Goal: Task Accomplishment & Management: Use online tool/utility

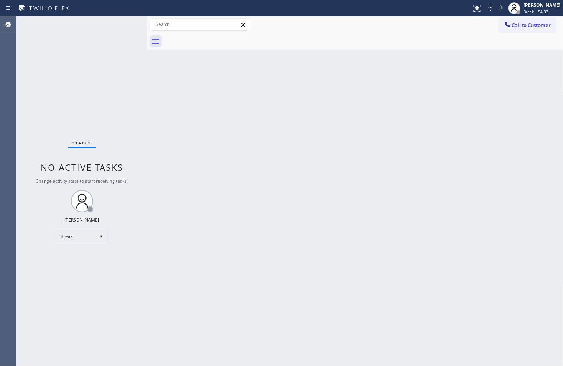
click at [20, 263] on div "Status No active tasks Change activity state to start receiving tasks. [PERSON_…" at bounding box center [81, 191] width 131 height 350
click at [282, 204] on div "Back to Dashboard Change Sender ID Customers Technicians Select a contact Outbo…" at bounding box center [355, 191] width 416 height 350
click at [43, 125] on div "Status No active tasks Change activity state to start receiving tasks. [PERSON_…" at bounding box center [81, 191] width 131 height 350
drag, startPoint x: 21, startPoint y: 288, endPoint x: 50, endPoint y: 266, distance: 36.3
click at [21, 288] on div "Status No active tasks Change activity state to start receiving tasks. [PERSON_…" at bounding box center [81, 191] width 131 height 350
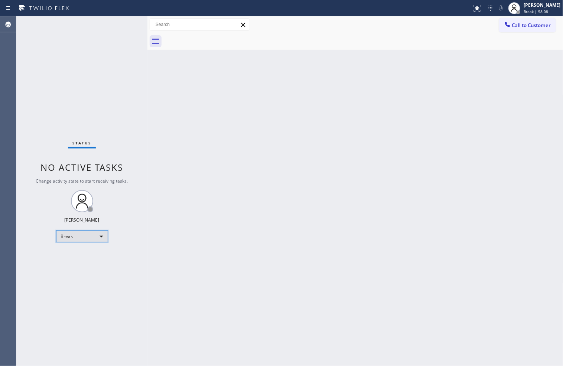
click at [98, 232] on div "Break" at bounding box center [82, 237] width 52 height 12
click at [89, 256] on li "Available" at bounding box center [81, 255] width 51 height 9
click at [238, 219] on div "Back to Dashboard Change Sender ID Customers Technicians Select a contact Outbo…" at bounding box center [355, 191] width 416 height 350
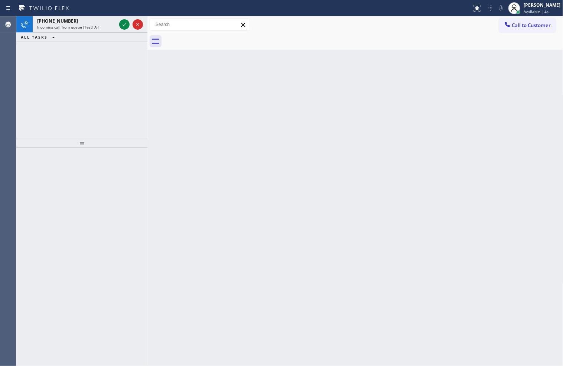
click at [40, 76] on div "[PHONE_NUMBER] Incoming call from queue [Test] All ALL TASKS ALL TASKS ACTIVE T…" at bounding box center [81, 77] width 131 height 123
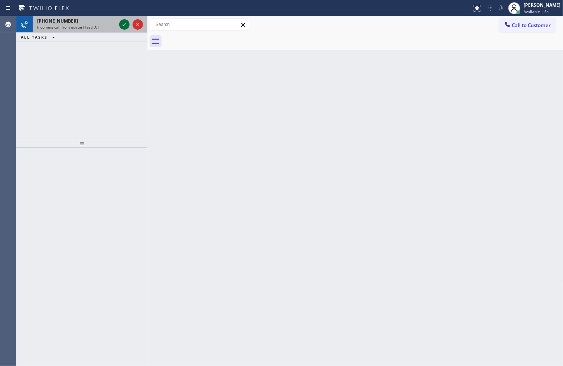
click at [123, 25] on icon at bounding box center [124, 24] width 9 height 9
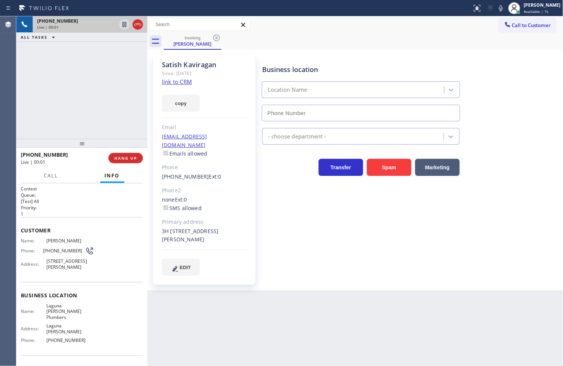
type input "[PHONE_NUMBER]"
click at [173, 81] on link "link to CRM" at bounding box center [177, 81] width 30 height 7
click at [172, 82] on link "link to CRM" at bounding box center [177, 81] width 30 height 7
click at [176, 82] on link "link to CRM" at bounding box center [177, 81] width 30 height 7
click at [73, 211] on p "1" at bounding box center [82, 214] width 122 height 6
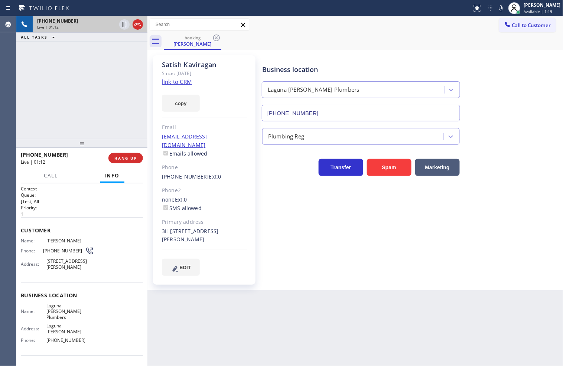
click at [82, 111] on div "[PHONE_NUMBER] Live | 01:12 ALL TASKS ALL TASKS ACTIVE TASKS TASKS IN WRAP UP" at bounding box center [81, 77] width 131 height 123
click at [90, 85] on div "[PHONE_NUMBER] Live | 01:15 ALL TASKS ALL TASKS ACTIVE TASKS TASKS IN WRAP UP" at bounding box center [81, 77] width 131 height 123
click at [122, 26] on icon at bounding box center [124, 24] width 9 height 9
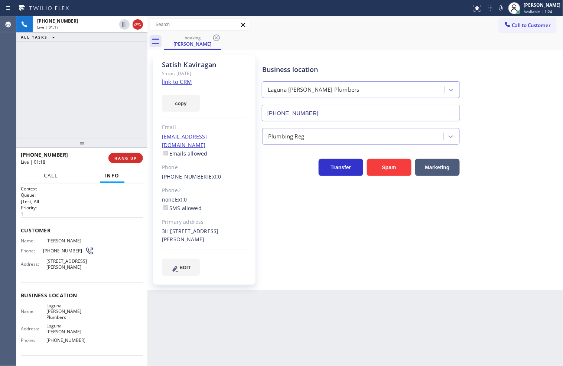
click at [47, 175] on span "Call" at bounding box center [51, 175] width 14 height 7
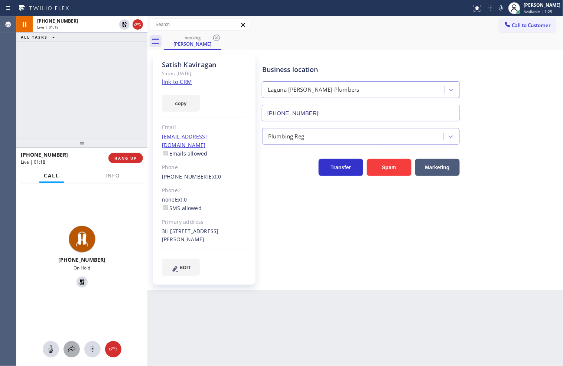
click at [74, 347] on icon at bounding box center [71, 349] width 9 height 9
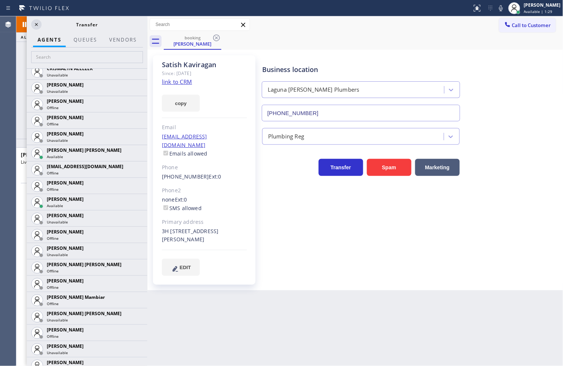
scroll to position [413, 0]
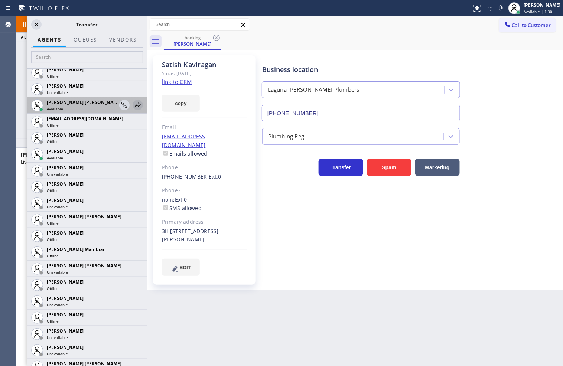
click at [135, 105] on icon at bounding box center [138, 104] width 6 height 5
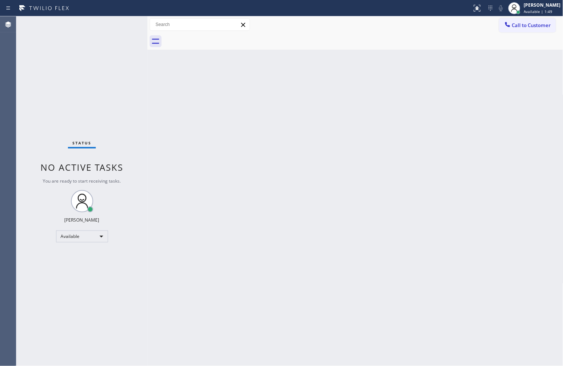
drag, startPoint x: 33, startPoint y: 118, endPoint x: 47, endPoint y: 97, distance: 24.9
click at [33, 118] on div "Status No active tasks You are ready to start receiving tasks. [PERSON_NAME]" at bounding box center [81, 191] width 131 height 350
click at [123, 24] on div "Status No active tasks You are ready to start receiving tasks. [PERSON_NAME]" at bounding box center [81, 191] width 131 height 350
click at [472, 28] on div "Call to Customer Outbound call Location Search location Your caller id phone nu…" at bounding box center [355, 24] width 416 height 13
click at [123, 25] on div "Status No active tasks You are ready to start receiving tasks. [PERSON_NAME]" at bounding box center [81, 191] width 131 height 350
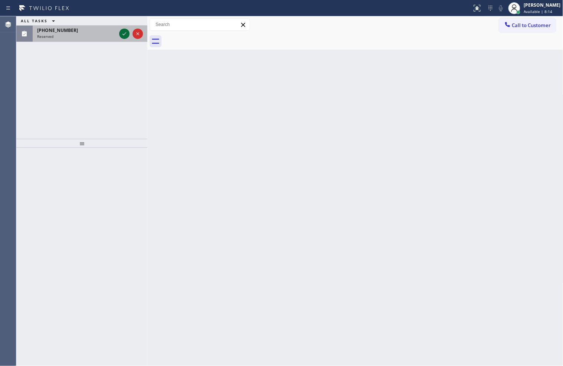
click at [124, 38] on button at bounding box center [124, 34] width 10 height 10
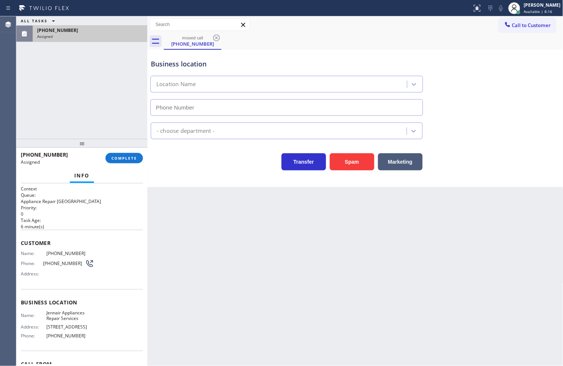
type input "[PHONE_NUMBER]"
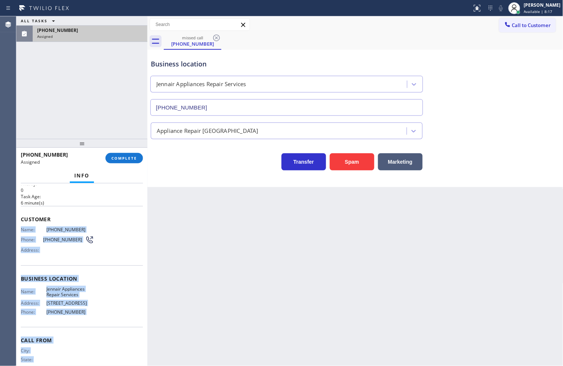
scroll to position [42, 0]
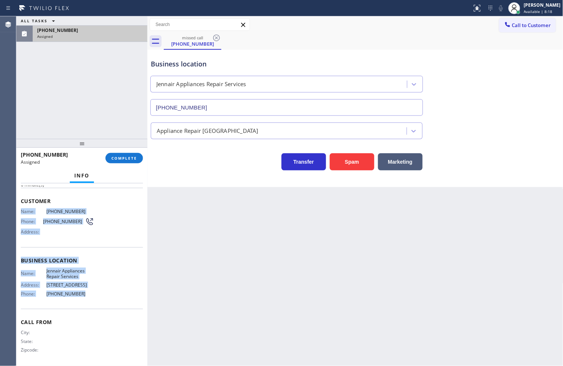
drag, startPoint x: 21, startPoint y: 253, endPoint x: 110, endPoint y: 295, distance: 98.0
click at [110, 295] on div "Context Queue: Appliance Repair High End Priority: 0 Task Age: [DEMOGRAPHIC_DAT…" at bounding box center [82, 255] width 122 height 222
copy div "Name: [PHONE_NUMBER] Phone: [PHONE_NUMBER] Address: Business location Name: [PE…"
click at [121, 159] on span "COMPLETE" at bounding box center [124, 158] width 26 height 5
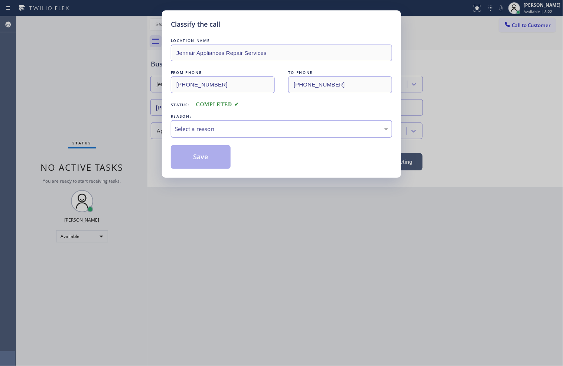
click at [185, 127] on div "Select a reason" at bounding box center [281, 129] width 213 height 9
click at [199, 156] on button "Save" at bounding box center [201, 157] width 60 height 24
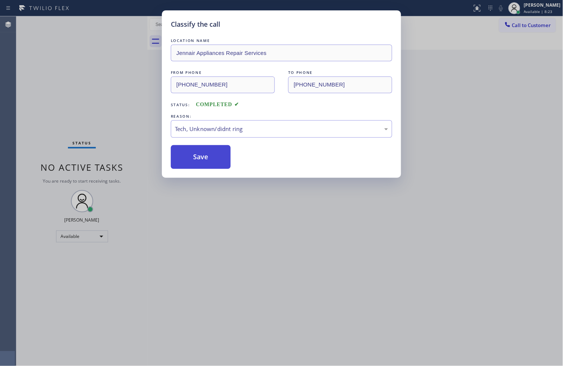
click at [199, 156] on button "Save" at bounding box center [201, 157] width 60 height 24
click at [199, 156] on div "Classify the call LOCATION NAME [PHONE_NUMBER] FROM PHONE [PHONE_NUMBER] TO PHO…" at bounding box center [289, 191] width 547 height 350
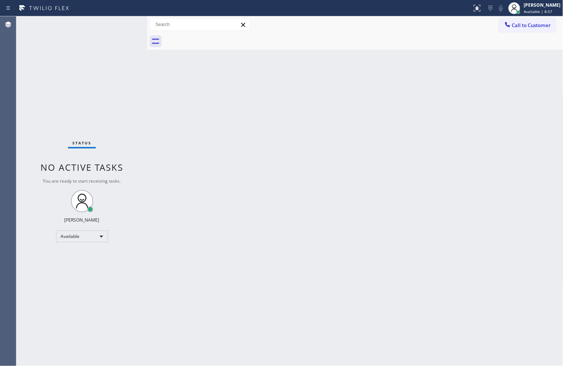
click at [36, 286] on div "Status No active tasks You are ready to start receiving tasks. [PERSON_NAME]" at bounding box center [81, 191] width 131 height 350
click at [104, 90] on div "Status No active tasks You are ready to start receiving tasks. [PERSON_NAME]" at bounding box center [81, 191] width 131 height 350
click at [123, 16] on div "Status No active tasks You are ready to start receiving tasks. [PERSON_NAME]" at bounding box center [81, 191] width 131 height 350
click at [56, 145] on div "Status No active tasks You are ready to start receiving tasks. [PERSON_NAME]" at bounding box center [81, 191] width 131 height 350
click at [121, 24] on div "Status No active tasks You are ready to start receiving tasks. [PERSON_NAME]" at bounding box center [81, 191] width 131 height 350
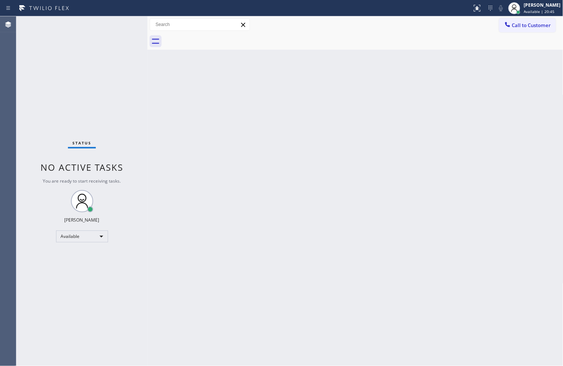
click at [435, 288] on div "Back to Dashboard Change Sender ID Customers Technicians Select a contact Outbo…" at bounding box center [355, 191] width 416 height 350
click at [121, 23] on div "Status No active tasks You are ready to start receiving tasks. [PERSON_NAME]" at bounding box center [81, 191] width 131 height 350
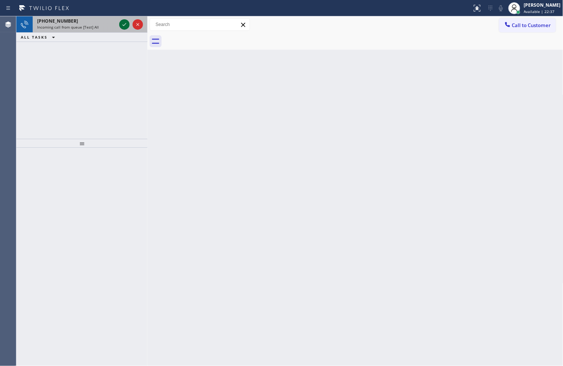
click at [121, 23] on icon at bounding box center [124, 24] width 9 height 9
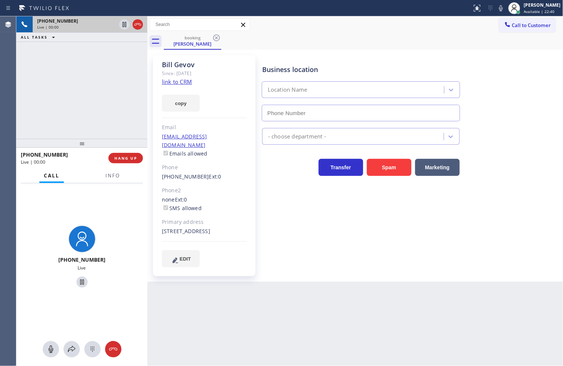
type input "[PHONE_NUMBER]"
click at [169, 84] on link "link to CRM" at bounding box center [177, 81] width 30 height 7
click at [97, 68] on div "[PHONE_NUMBER] Live | 00:53 ALL TASKS ALL TASKS ACTIVE TASKS TASKS IN WRAP UP" at bounding box center [81, 77] width 131 height 123
click at [97, 91] on div "[PHONE_NUMBER] Live | 00:53 ALL TASKS ALL TASKS ACTIVE TASKS TASKS IN WRAP UP" at bounding box center [81, 77] width 131 height 123
click at [121, 23] on icon at bounding box center [124, 24] width 9 height 9
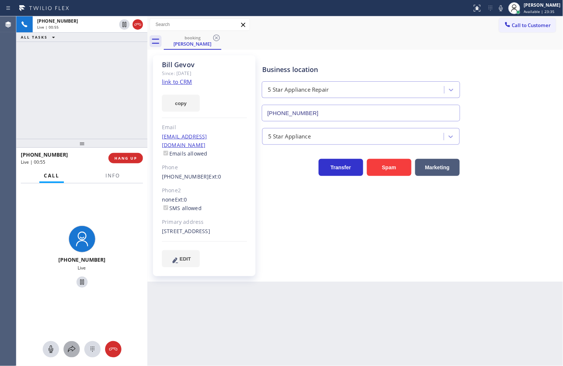
click at [69, 346] on icon at bounding box center [71, 349] width 9 height 9
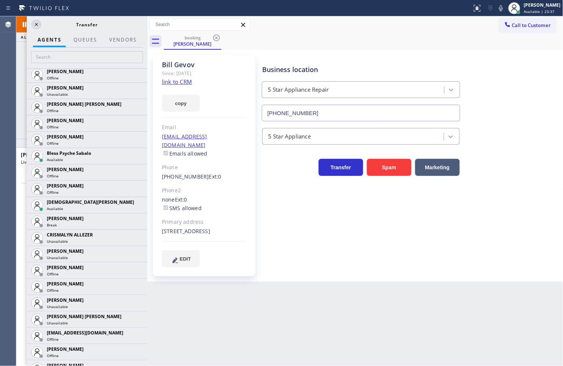
scroll to position [247, 0]
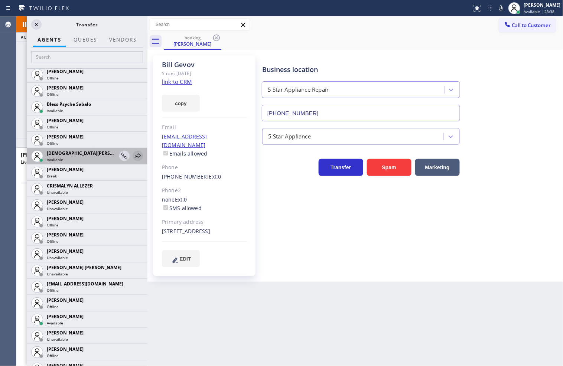
click at [133, 156] on icon at bounding box center [137, 156] width 9 height 9
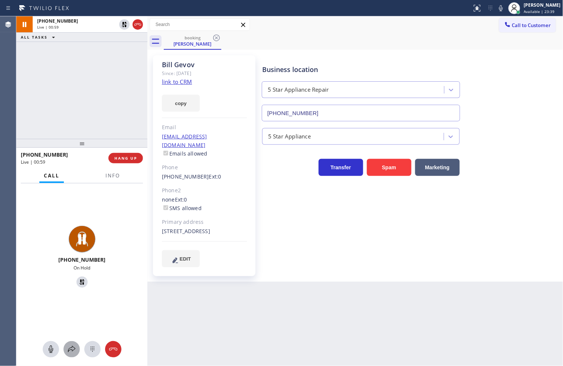
click at [72, 348] on icon at bounding box center [71, 349] width 9 height 9
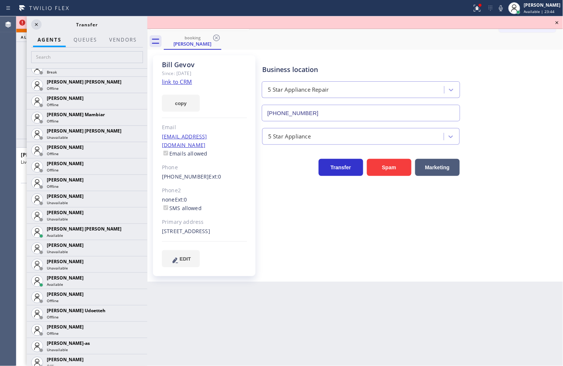
scroll to position [577, 0]
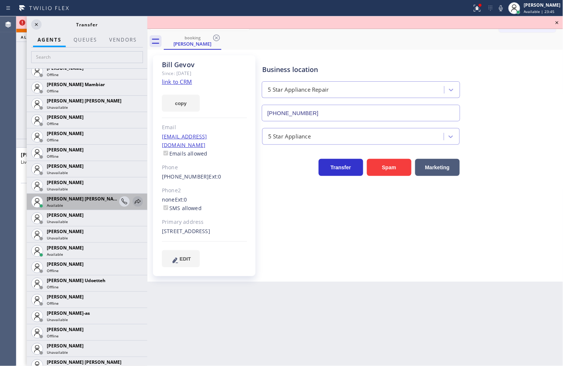
click at [133, 201] on icon at bounding box center [137, 201] width 9 height 9
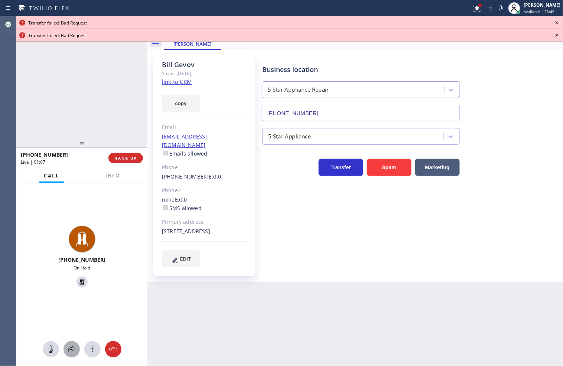
click at [71, 346] on icon at bounding box center [71, 349] width 9 height 9
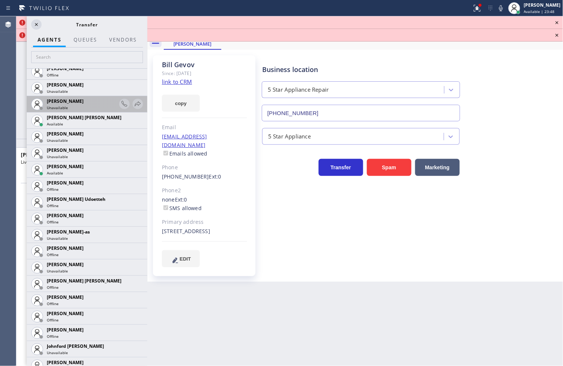
scroll to position [660, 0]
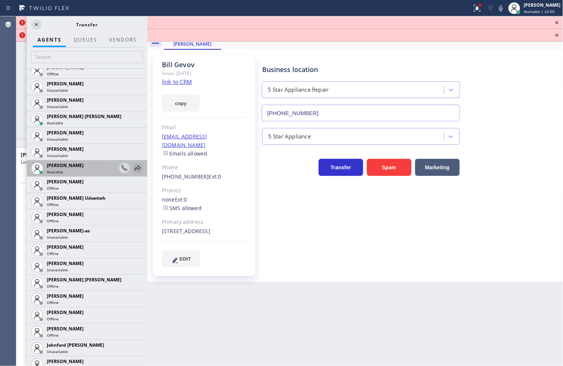
click at [133, 171] on icon at bounding box center [137, 168] width 9 height 9
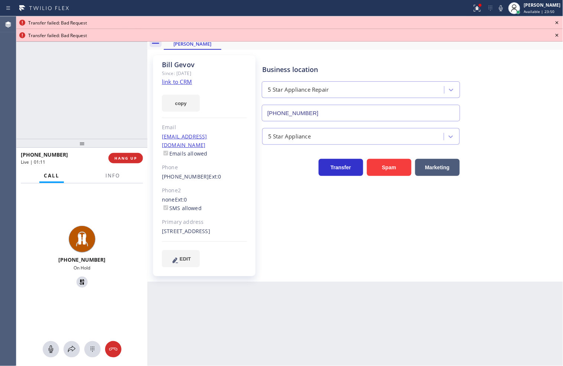
click at [71, 362] on div "[PHONE_NUMBER] On Hold" at bounding box center [81, 274] width 131 height 183
click at [66, 344] on button at bounding box center [72, 349] width 16 height 16
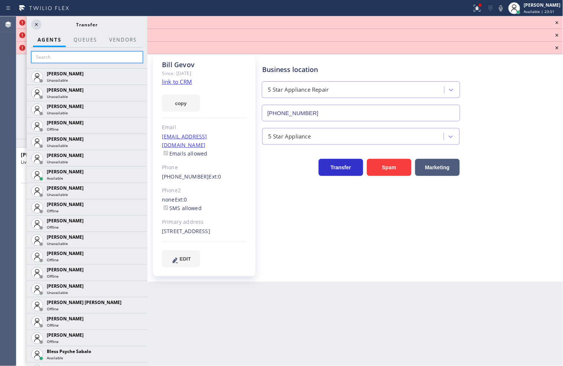
click at [60, 55] on input "text" at bounding box center [87, 57] width 112 height 12
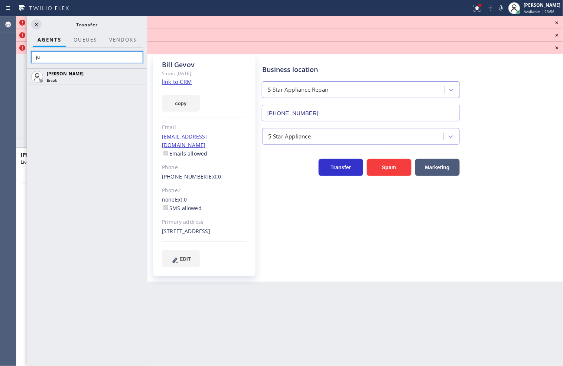
type input "j"
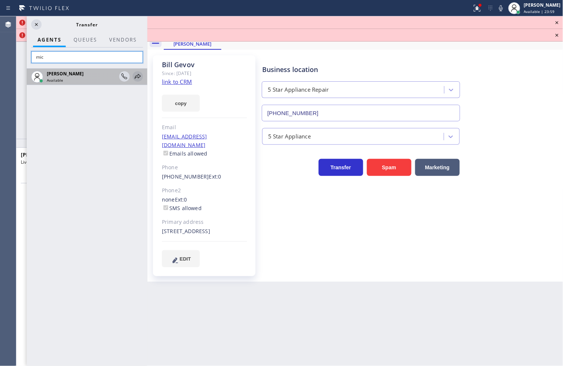
type input "mic"
click at [139, 74] on icon at bounding box center [137, 76] width 9 height 9
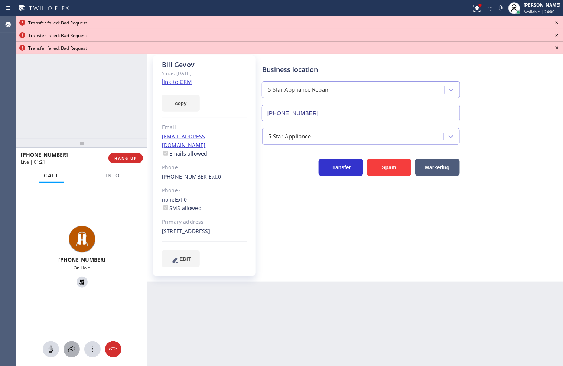
click at [75, 351] on icon at bounding box center [71, 349] width 9 height 9
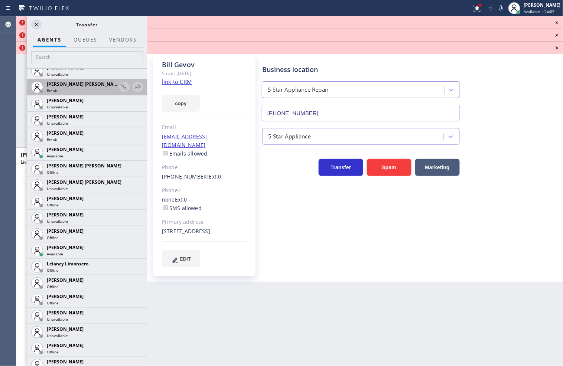
scroll to position [990, 0]
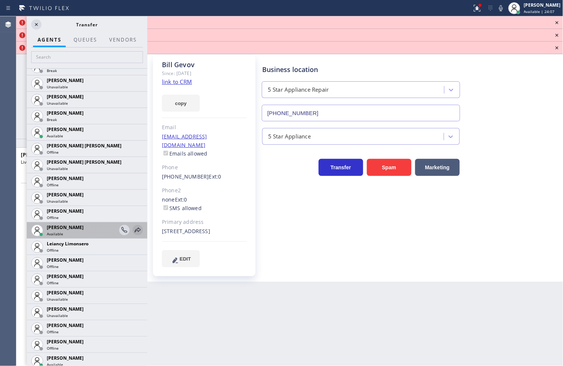
click at [133, 229] on icon at bounding box center [137, 230] width 9 height 9
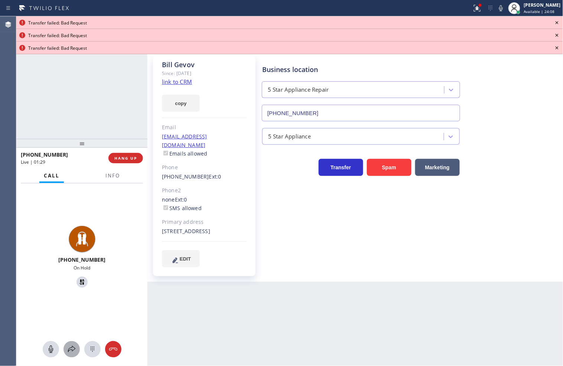
click at [71, 347] on icon at bounding box center [71, 349] width 9 height 9
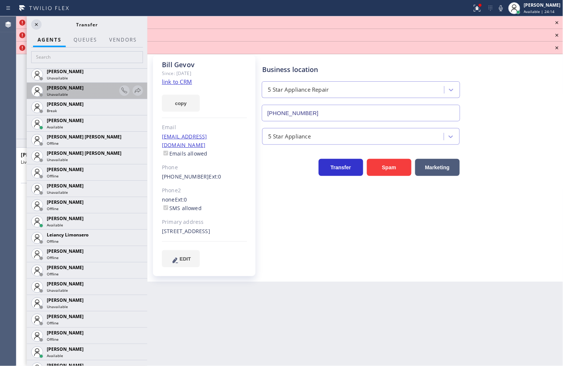
scroll to position [1031, 0]
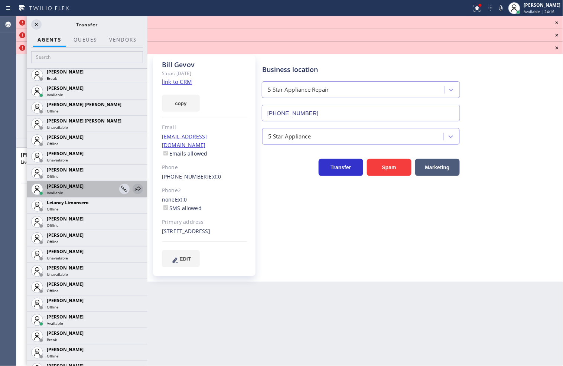
click at [133, 191] on icon at bounding box center [137, 189] width 9 height 9
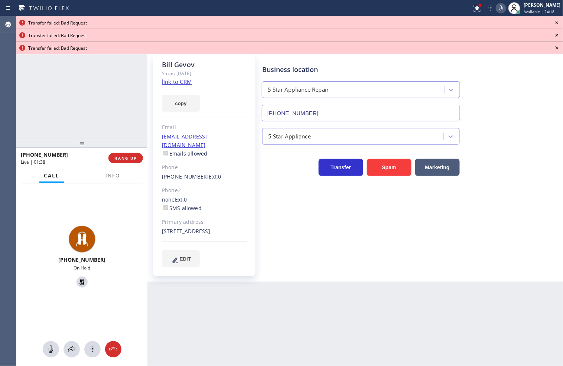
click at [497, 9] on icon at bounding box center [501, 8] width 9 height 9
click at [75, 345] on icon at bounding box center [71, 349] width 9 height 9
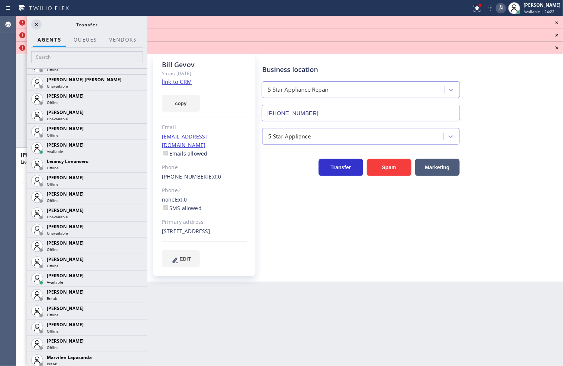
scroll to position [1114, 0]
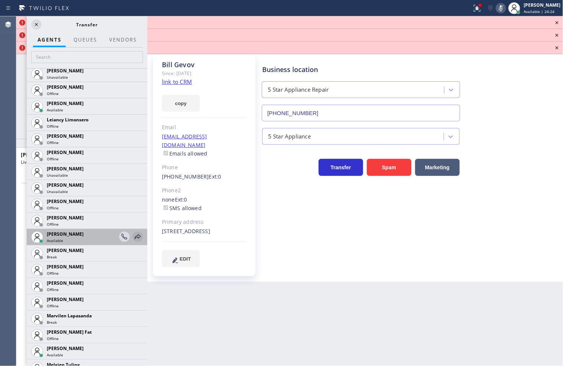
click at [133, 236] on icon at bounding box center [137, 236] width 9 height 9
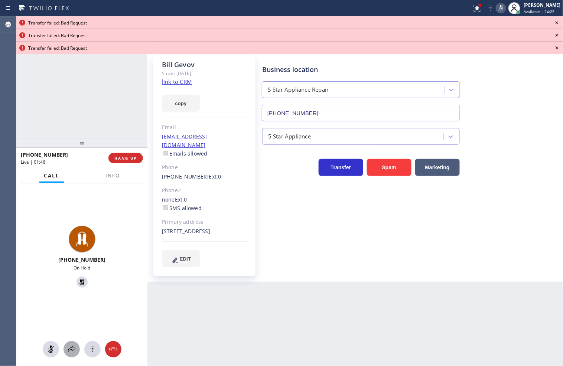
click at [75, 348] on icon at bounding box center [71, 349] width 9 height 9
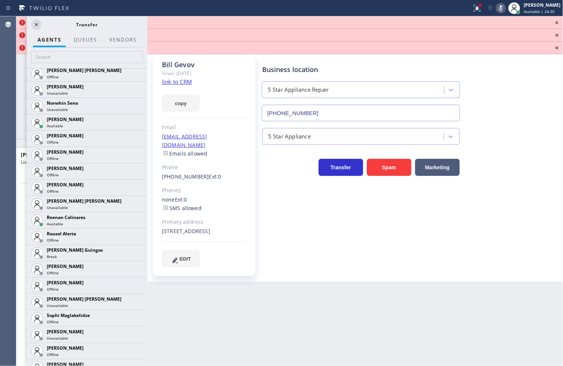
scroll to position [1565, 0]
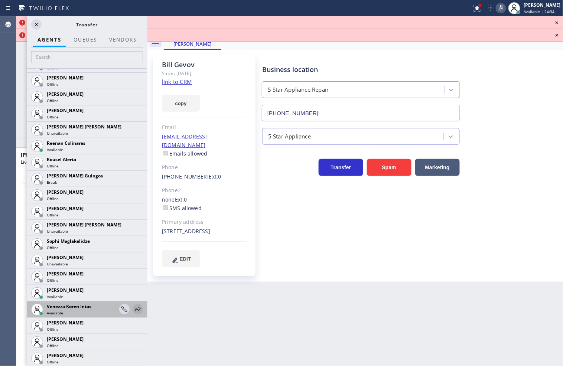
click at [133, 309] on icon at bounding box center [137, 309] width 9 height 9
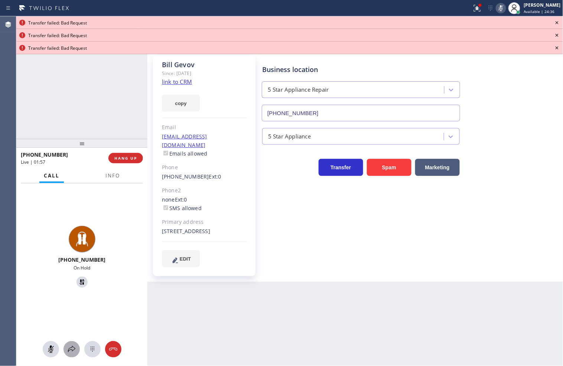
click at [71, 347] on icon at bounding box center [71, 349] width 9 height 9
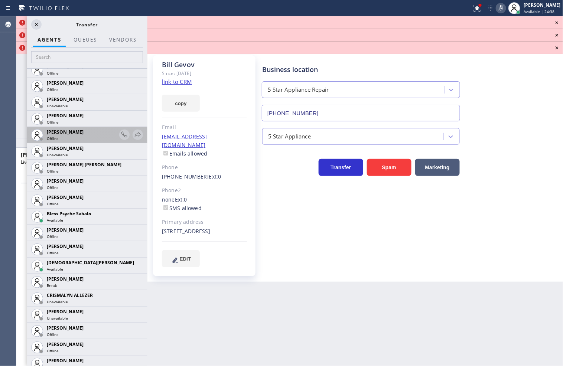
scroll to position [165, 0]
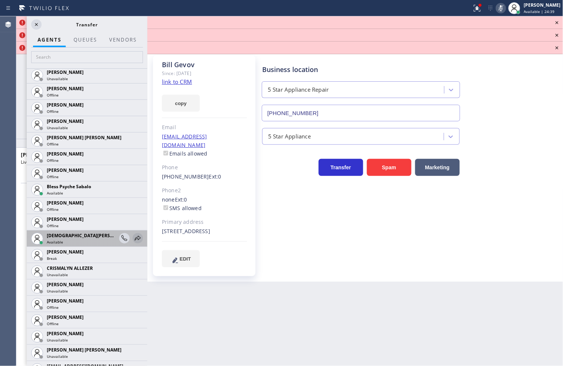
click at [133, 237] on icon at bounding box center [137, 238] width 9 height 9
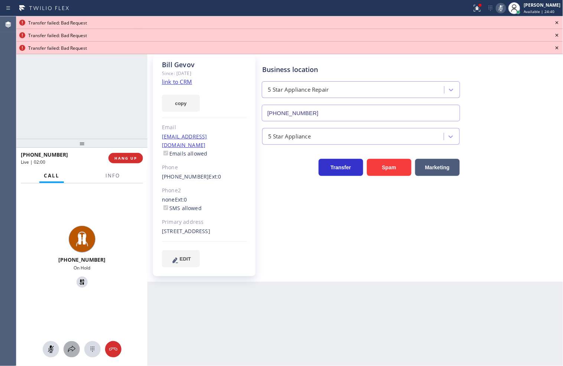
click at [69, 349] on icon at bounding box center [71, 349] width 9 height 9
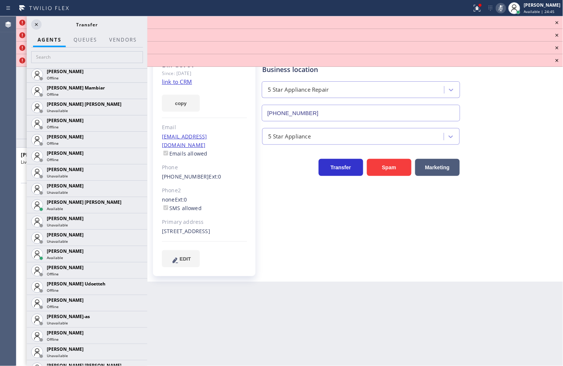
scroll to position [577, 0]
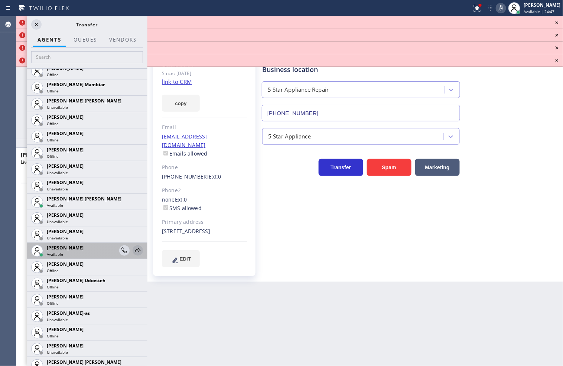
click at [133, 252] on icon at bounding box center [137, 250] width 9 height 9
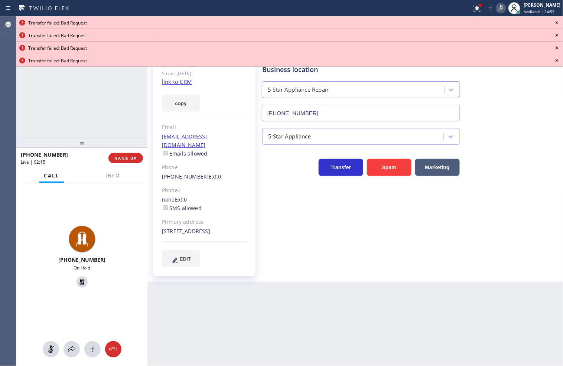
click at [556, 22] on icon at bounding box center [557, 22] width 9 height 9
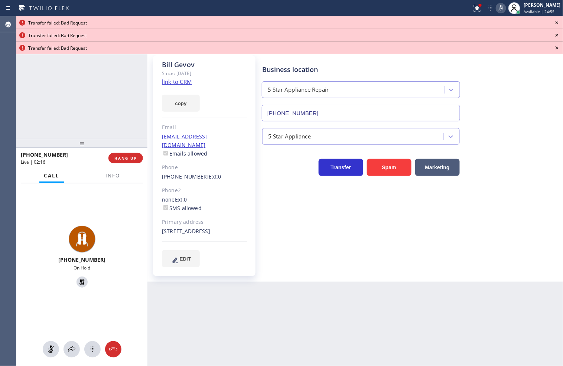
click at [556, 22] on icon at bounding box center [557, 22] width 9 height 9
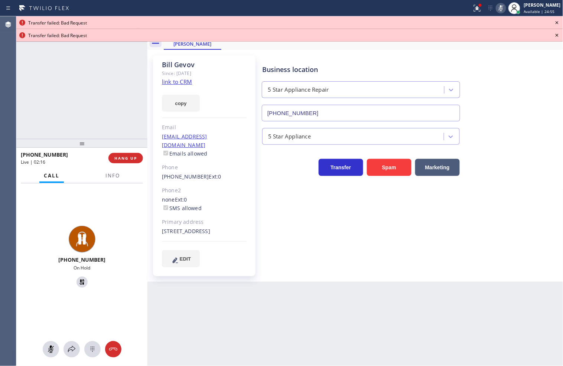
click at [556, 22] on icon at bounding box center [557, 22] width 9 height 9
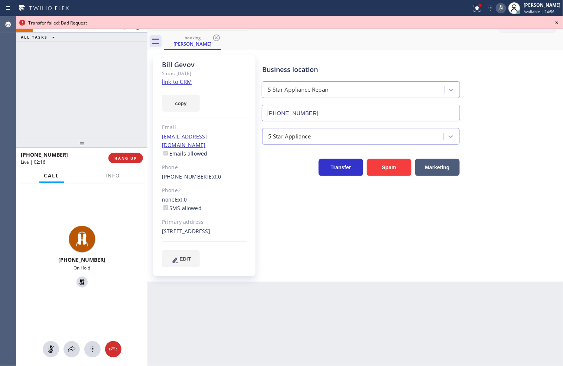
click at [556, 22] on icon at bounding box center [557, 22] width 9 height 9
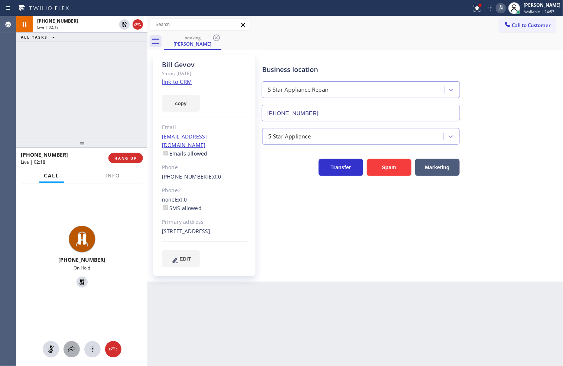
click at [74, 349] on icon at bounding box center [71, 349] width 9 height 9
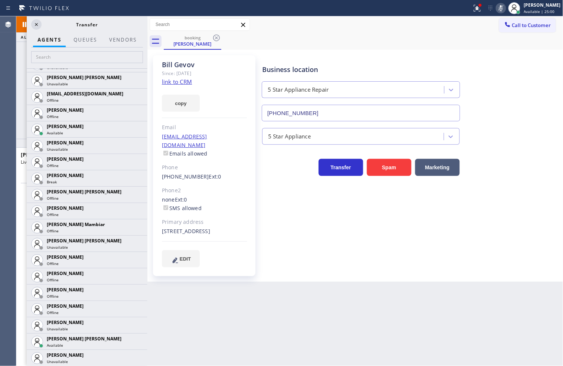
scroll to position [454, 0]
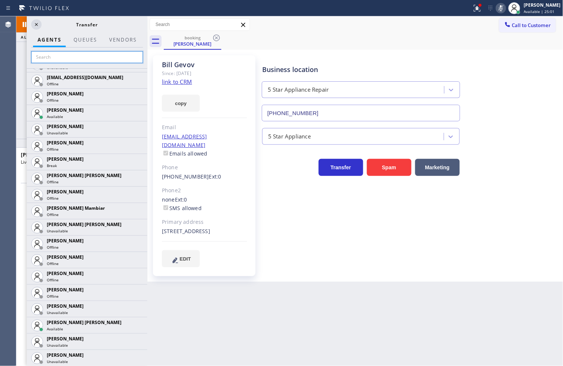
click at [50, 57] on input "text" at bounding box center [87, 57] width 112 height 12
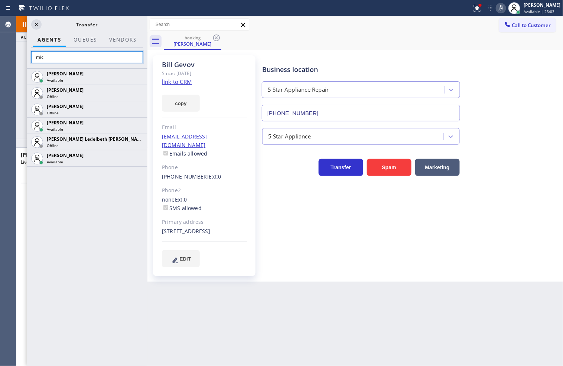
scroll to position [0, 0]
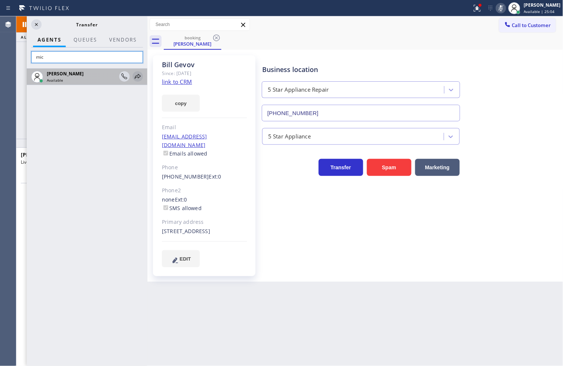
type input "mic"
click at [137, 77] on icon at bounding box center [137, 76] width 9 height 9
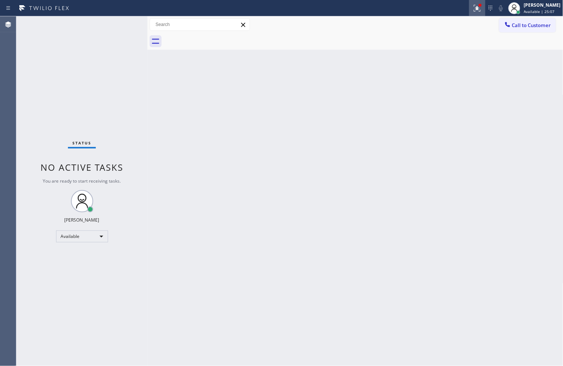
click at [475, 6] on div at bounding box center [477, 8] width 16 height 9
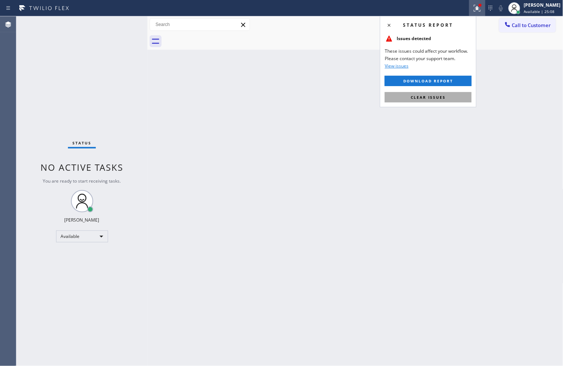
click at [440, 97] on span "Clear issues" at bounding box center [428, 97] width 35 height 5
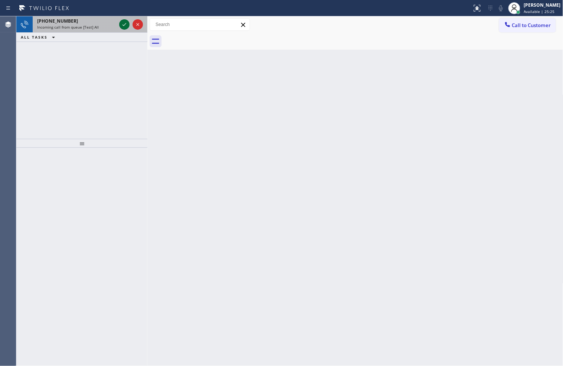
click at [126, 25] on icon at bounding box center [124, 24] width 9 height 9
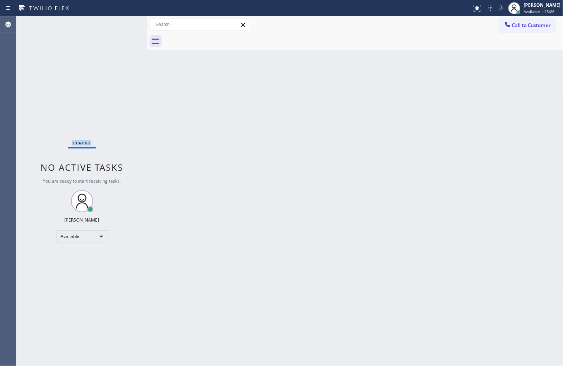
click at [126, 25] on div "Status No active tasks You are ready to start receiving tasks. [PERSON_NAME]" at bounding box center [81, 191] width 131 height 350
click at [48, 144] on div "Status No active tasks You are ready to start receiving tasks. [PERSON_NAME]" at bounding box center [81, 191] width 131 height 350
click at [473, 5] on icon at bounding box center [477, 8] width 9 height 9
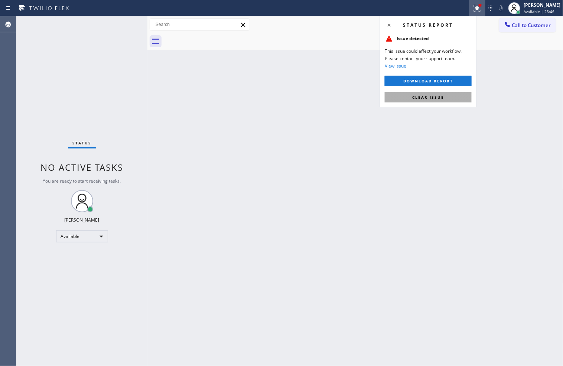
click at [427, 93] on button "Clear issue" at bounding box center [428, 97] width 87 height 10
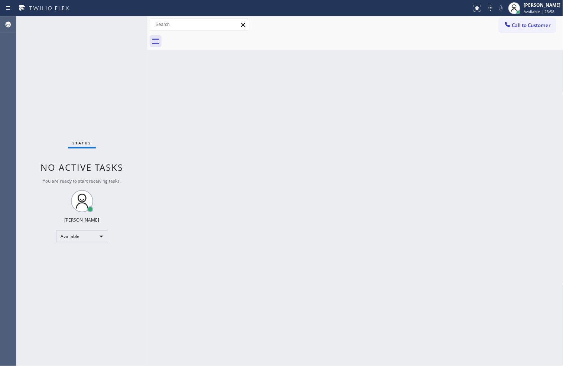
click at [39, 139] on div "Status No active tasks You are ready to start receiving tasks. [PERSON_NAME]" at bounding box center [81, 191] width 131 height 350
click at [40, 120] on div "Status No active tasks You are ready to start receiving tasks. [PERSON_NAME]" at bounding box center [81, 191] width 131 height 350
click at [524, 247] on div "Back to Dashboard Change Sender ID Customers Technicians Select a contact Outbo…" at bounding box center [355, 191] width 416 height 350
drag, startPoint x: 24, startPoint y: 206, endPoint x: 35, endPoint y: 175, distance: 32.8
click at [24, 206] on div "Status No active tasks You are ready to start receiving tasks. [PERSON_NAME]" at bounding box center [81, 191] width 131 height 350
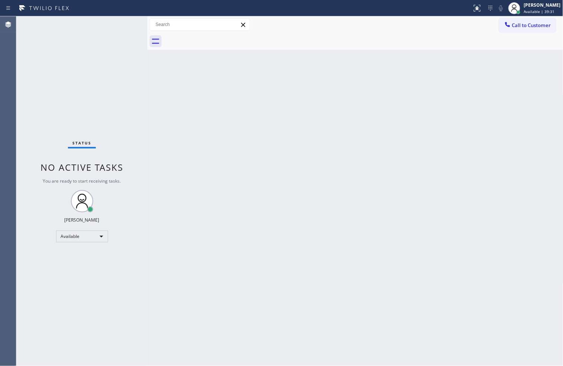
click at [132, 46] on div "Status No active tasks You are ready to start receiving tasks. [PERSON_NAME]" at bounding box center [81, 191] width 131 height 350
click at [130, 27] on div "Status No active tasks You are ready to start receiving tasks. [PERSON_NAME]" at bounding box center [81, 191] width 131 height 350
click at [325, 254] on div "Back to Dashboard Change Sender ID Customers Technicians Select a contact Outbo…" at bounding box center [355, 191] width 416 height 350
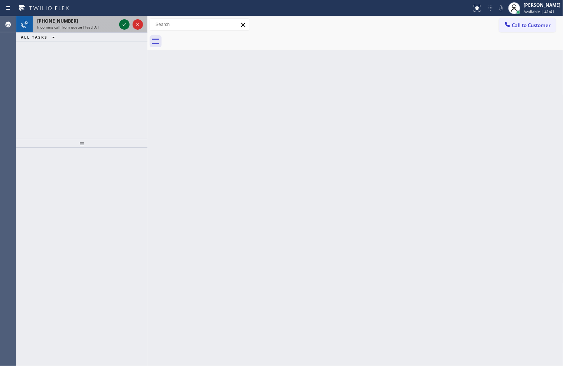
click at [121, 21] on icon at bounding box center [124, 24] width 9 height 9
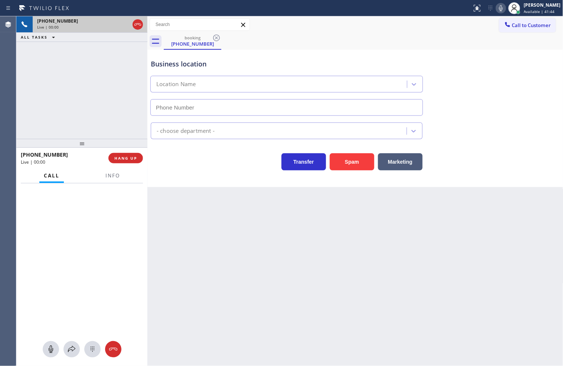
type input "[PHONE_NUMBER]"
click at [198, 171] on div "Business location [PERSON_NAME] Electrical Contractor [PHONE_NUMBER] Electricia…" at bounding box center [355, 118] width 416 height 137
click at [98, 109] on div "[PHONE_NUMBER] Live | 00:07 ALL TASKS ALL TASKS ACTIVE TASKS TASKS IN WRAP UP" at bounding box center [81, 77] width 131 height 123
click at [497, 12] on icon at bounding box center [501, 8] width 9 height 9
click at [497, 9] on icon at bounding box center [501, 8] width 9 height 9
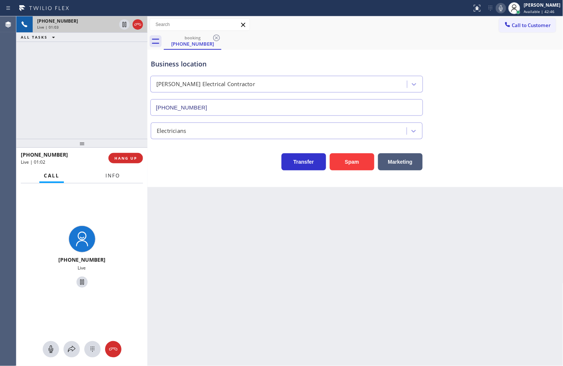
click at [106, 175] on span "Info" at bounding box center [112, 175] width 14 height 7
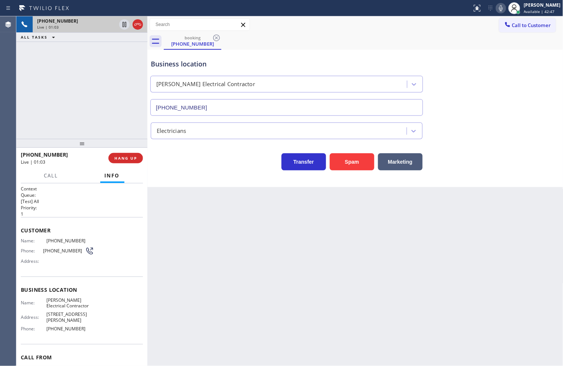
click at [180, 167] on div "Transfer Spam Marketing" at bounding box center [286, 160] width 275 height 21
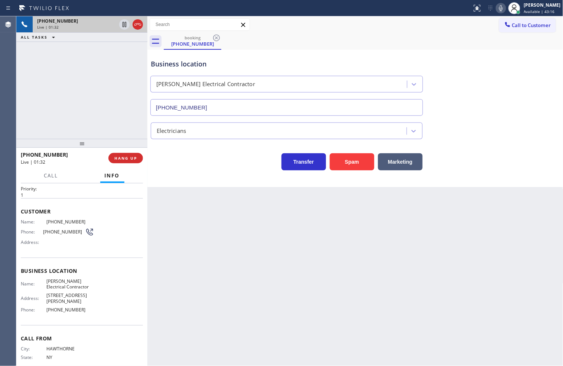
scroll to position [35, 0]
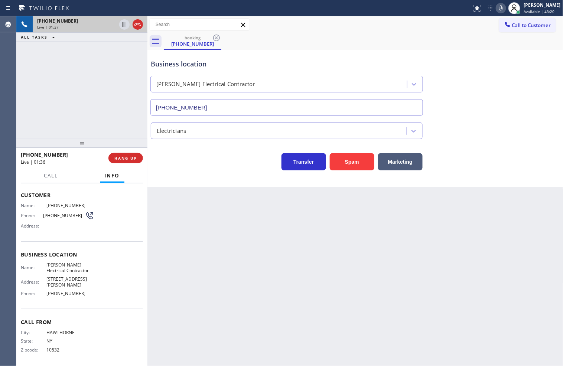
click at [185, 217] on div "Back to Dashboard Change Sender ID Customers Technicians Select a contact Outbo…" at bounding box center [355, 191] width 416 height 350
click at [166, 157] on div "Transfer Spam Marketing" at bounding box center [286, 160] width 275 height 21
click at [207, 179] on div "Business location [PERSON_NAME] Electrical Contractor [PHONE_NUMBER] Electricia…" at bounding box center [355, 118] width 416 height 137
click at [77, 108] on div "[PHONE_NUMBER] Live | 01:55 ALL TASKS ALL TASKS ACTIVE TASKS TASKS IN WRAP UP" at bounding box center [81, 77] width 131 height 123
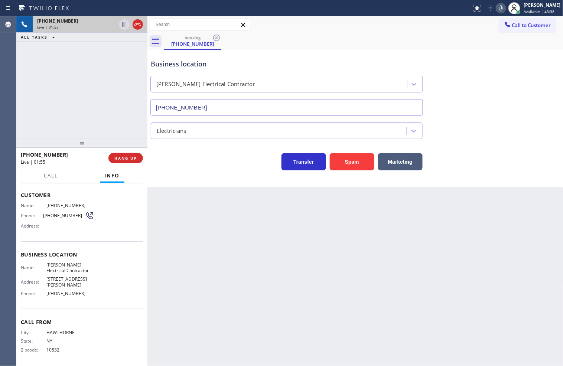
click at [178, 161] on div "Transfer Spam Marketing" at bounding box center [286, 160] width 275 height 21
click at [58, 172] on span "Call" at bounding box center [51, 175] width 14 height 7
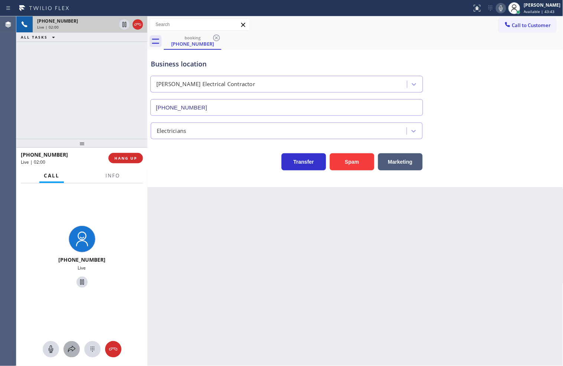
click at [68, 355] on button at bounding box center [72, 349] width 16 height 16
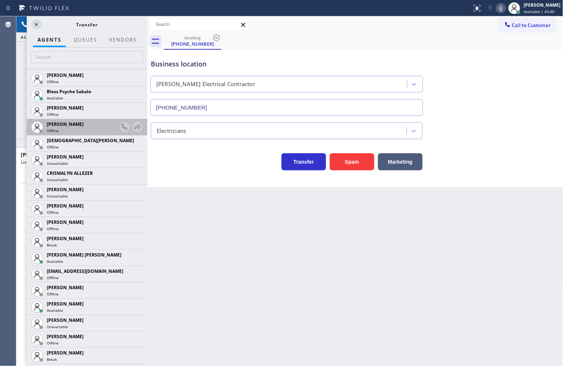
scroll to position [289, 0]
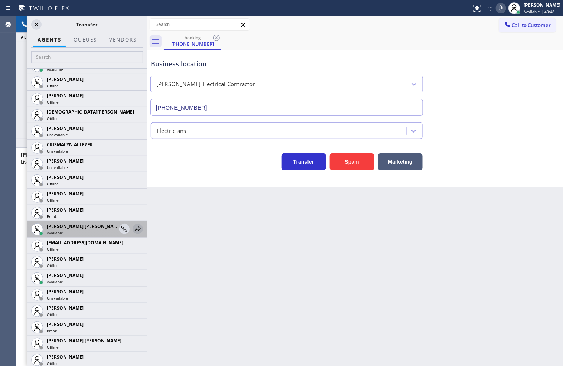
click at [133, 227] on icon at bounding box center [137, 229] width 9 height 9
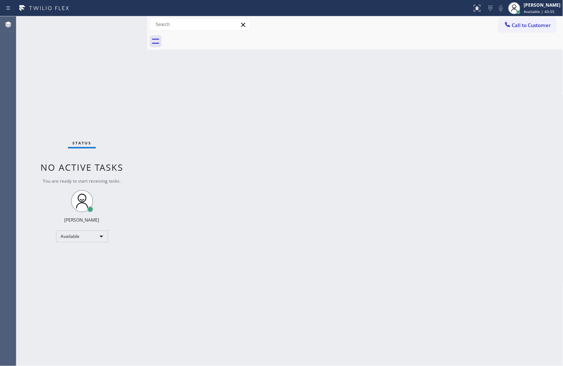
click at [195, 196] on div "Back to Dashboard Change Sender ID Customers Technicians Select a contact Outbo…" at bounding box center [355, 191] width 416 height 350
click at [123, 24] on div "Status No active tasks You are ready to start receiving tasks. [PERSON_NAME]" at bounding box center [81, 191] width 131 height 350
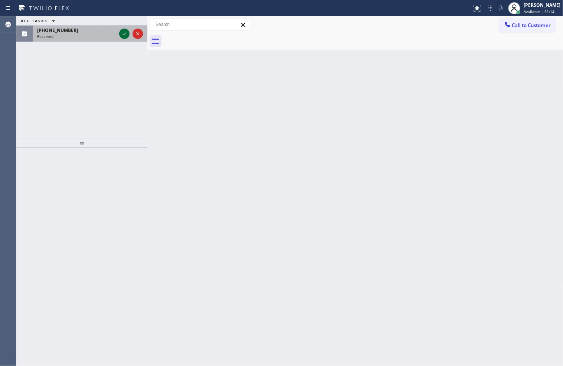
click at [119, 35] on div at bounding box center [124, 33] width 10 height 9
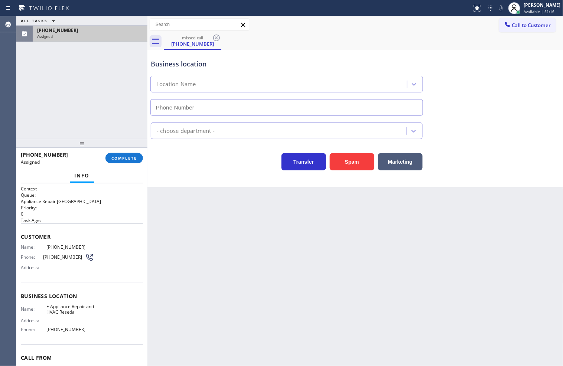
type input "[PHONE_NUMBER]"
click at [19, 246] on div "Context Queue: Appliance Repair High End Priority: 0 Task Age: Customer Name: […" at bounding box center [81, 274] width 131 height 183
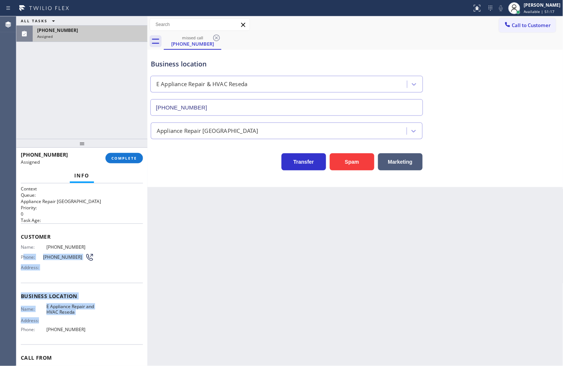
drag, startPoint x: 23, startPoint y: 263, endPoint x: 40, endPoint y: 320, distance: 59.1
click at [40, 320] on div "Context Queue: Appliance Repair High End Priority: 0 Task Age: Customer Name: […" at bounding box center [82, 293] width 122 height 215
click at [61, 287] on div "Business location Name: E Appliance Repair and HVAC Reseda Address: Phone: [PHO…" at bounding box center [82, 314] width 122 height 62
drag, startPoint x: 21, startPoint y: 247, endPoint x: 79, endPoint y: 331, distance: 101.8
click at [79, 331] on div "Context Queue: Appliance Repair High End Priority: 0 Task Age: Customer Name: […" at bounding box center [82, 293] width 122 height 215
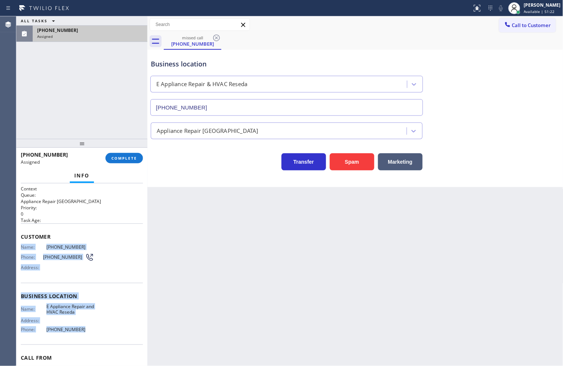
copy div "Name: [PHONE_NUMBER] Phone: [PHONE_NUMBER] Address: Business location Name: E A…"
click at [121, 157] on span "COMPLETE" at bounding box center [124, 158] width 26 height 5
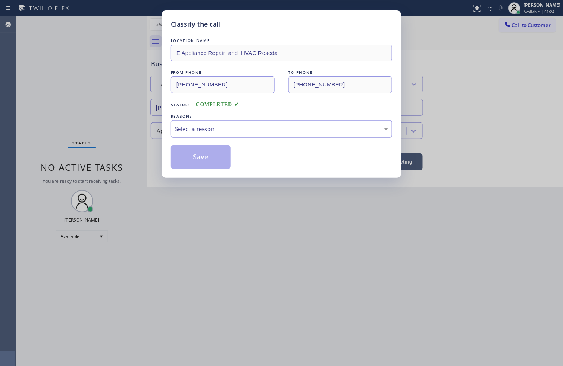
click at [198, 134] on div "Select a reason" at bounding box center [281, 128] width 221 height 17
click at [199, 153] on button "Save" at bounding box center [201, 157] width 60 height 24
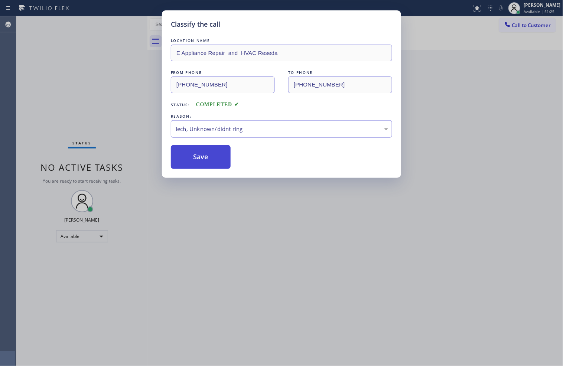
click at [199, 153] on button "Save" at bounding box center [201, 157] width 60 height 24
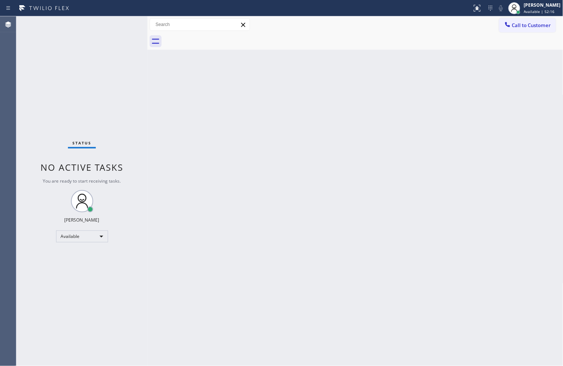
drag, startPoint x: 49, startPoint y: 262, endPoint x: 57, endPoint y: 253, distance: 11.6
click at [49, 262] on div "Status No active tasks You are ready to start receiving tasks. [PERSON_NAME]" at bounding box center [81, 191] width 131 height 350
click at [118, 139] on div "Status No active tasks You are ready to start receiving tasks. [PERSON_NAME]" at bounding box center [81, 191] width 131 height 350
click at [125, 23] on div "Status No active tasks You are ready to start receiving tasks. [PERSON_NAME]" at bounding box center [81, 191] width 131 height 350
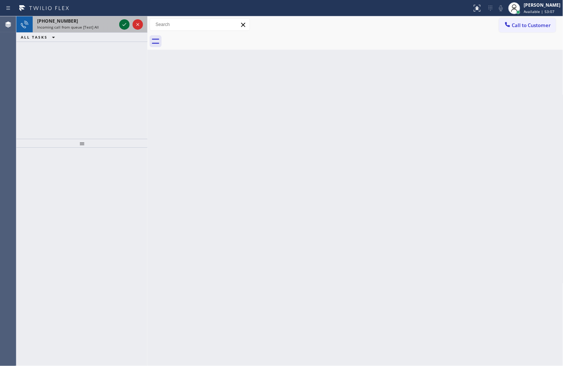
click at [125, 23] on icon at bounding box center [124, 24] width 9 height 9
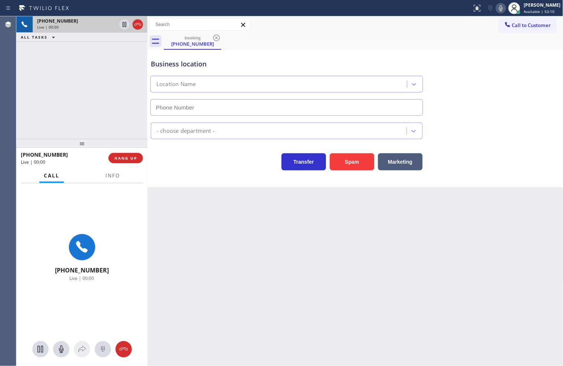
type input "[PHONE_NUMBER]"
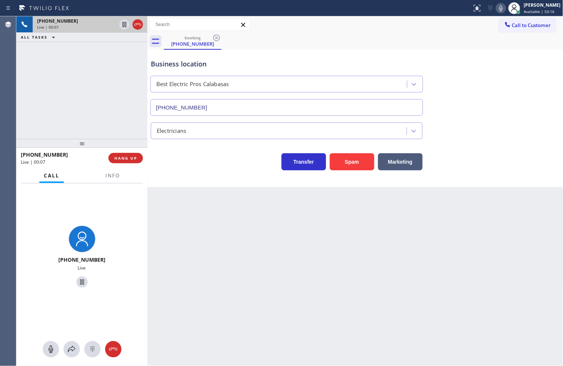
click at [179, 167] on div "Transfer Spam Marketing" at bounding box center [286, 160] width 275 height 21
click at [232, 172] on div "Business location Best Electric Pros Calabasas [PHONE_NUMBER] Electricians Tran…" at bounding box center [355, 118] width 416 height 137
click at [190, 157] on div "Transfer Spam Marketing" at bounding box center [286, 160] width 275 height 21
click at [108, 103] on div "[PHONE_NUMBER] Live | 00:21 ALL TASKS ALL TASKS ACTIVE TASKS TASKS IN WRAP UP" at bounding box center [81, 77] width 131 height 123
click at [122, 123] on div "[PHONE_NUMBER] Live | 00:27 ALL TASKS ALL TASKS ACTIVE TASKS TASKS IN WRAP UP" at bounding box center [81, 77] width 131 height 123
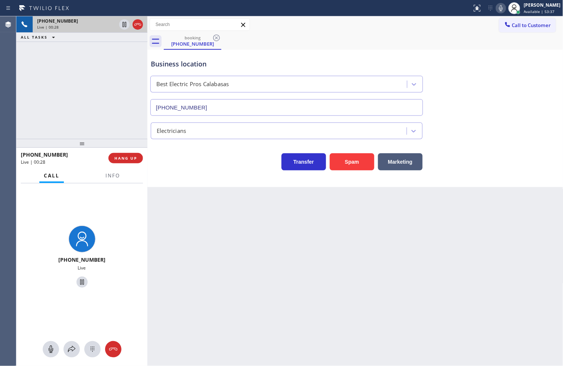
click at [167, 176] on div "Business location Best Electric Pros Calabasas [PHONE_NUMBER] Electricians Tran…" at bounding box center [355, 118] width 416 height 137
click at [106, 117] on div "[PHONE_NUMBER] Live | 00:28 ALL TASKS ALL TASKS ACTIVE TASKS TASKS IN WRAP UP" at bounding box center [81, 77] width 131 height 123
click at [188, 161] on div "Transfer Spam Marketing" at bounding box center [286, 160] width 275 height 21
click at [121, 125] on div "[PHONE_NUMBER] Live | 00:29 ALL TASKS ALL TASKS ACTIVE TASKS TASKS IN WRAP UP" at bounding box center [81, 77] width 131 height 123
click at [121, 156] on span "HANG UP" at bounding box center [125, 158] width 23 height 5
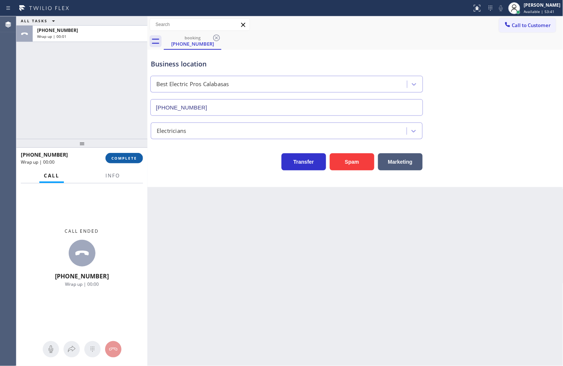
click at [121, 156] on span "COMPLETE" at bounding box center [124, 158] width 26 height 5
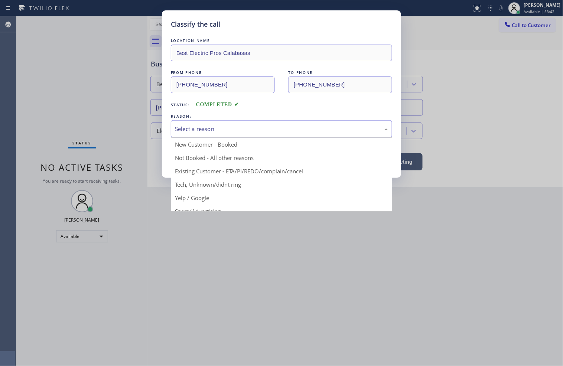
click at [177, 125] on div "Select a reason" at bounding box center [281, 129] width 213 height 9
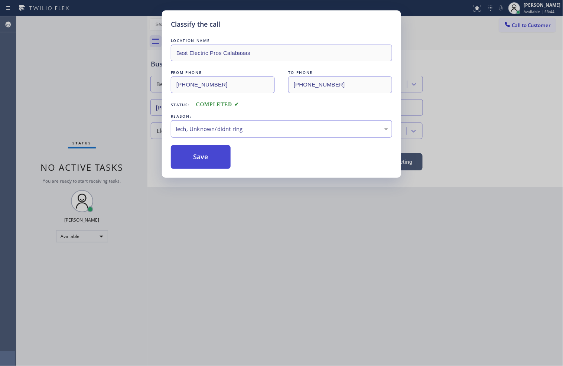
click at [211, 163] on button "Save" at bounding box center [201, 157] width 60 height 24
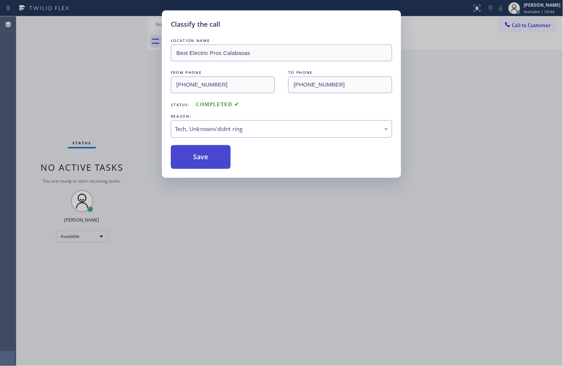
click at [211, 163] on button "Save" at bounding box center [201, 157] width 60 height 24
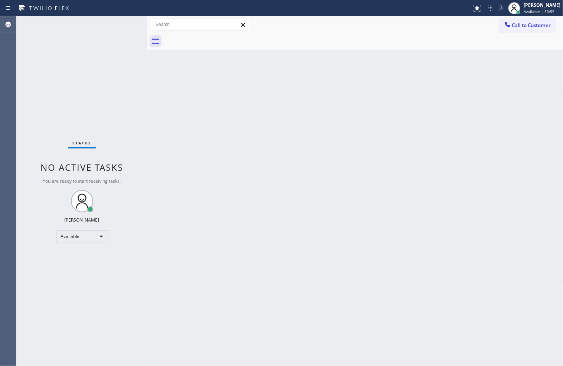
drag, startPoint x: 36, startPoint y: 52, endPoint x: 51, endPoint y: 43, distance: 17.2
click at [36, 52] on div "Status No active tasks You are ready to start receiving tasks. [PERSON_NAME]" at bounding box center [81, 191] width 131 height 350
click at [121, 23] on div "Status No active tasks You are ready to start receiving tasks. [PERSON_NAME]" at bounding box center [81, 191] width 131 height 350
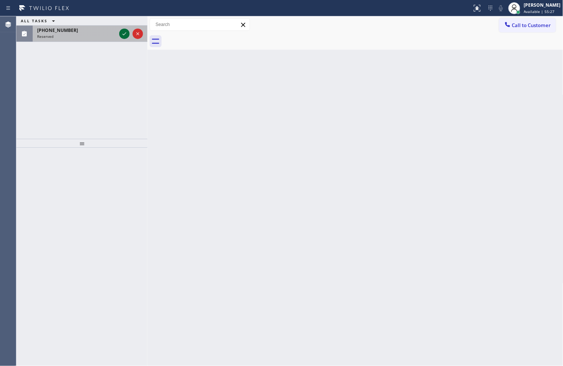
click at [123, 30] on icon at bounding box center [124, 33] width 9 height 9
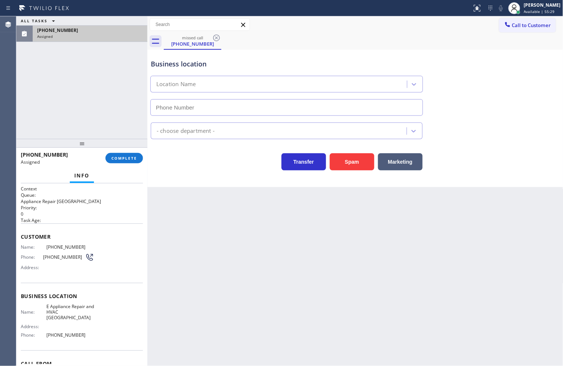
type input "[PHONE_NUMBER]"
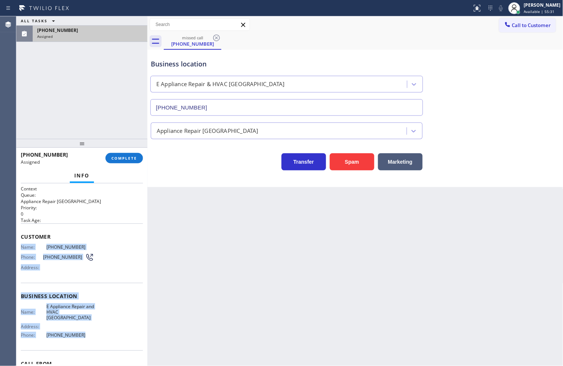
drag, startPoint x: 18, startPoint y: 247, endPoint x: 107, endPoint y: 331, distance: 122.2
click at [107, 331] on div "Context Queue: Appliance Repair High End Priority: 0 Task Age: Customer Name: […" at bounding box center [81, 274] width 131 height 183
copy div "Name: [PHONE_NUMBER] Phone: [PHONE_NUMBER] Address: Business location Name: E A…"
click at [121, 153] on button "COMPLETE" at bounding box center [124, 158] width 38 height 10
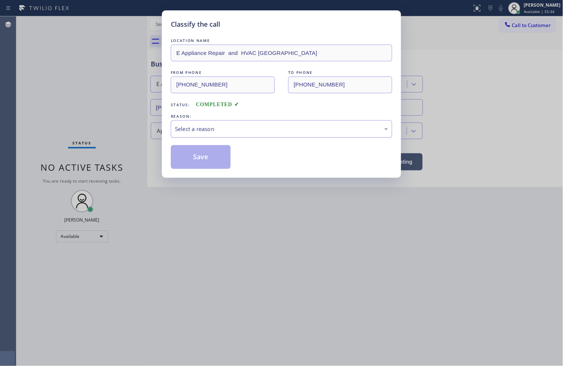
click at [183, 124] on div "Select a reason" at bounding box center [281, 128] width 221 height 17
click at [199, 167] on button "Save" at bounding box center [201, 157] width 60 height 24
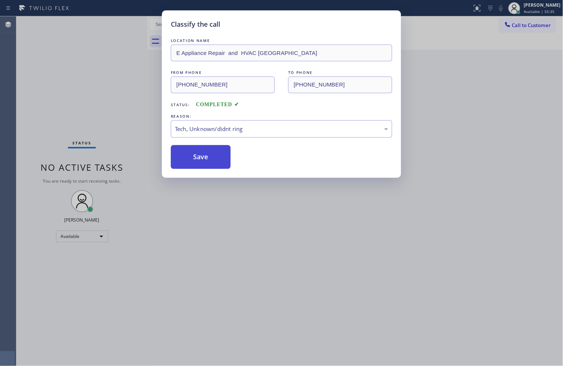
click at [199, 167] on button "Save" at bounding box center [201, 157] width 60 height 24
click at [200, 164] on button "Save" at bounding box center [201, 157] width 60 height 24
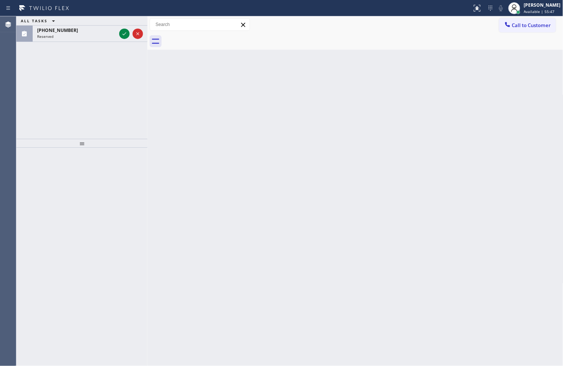
click at [40, 69] on div "ALL TASKS ALL TASKS ACTIVE TASKS TASKS IN WRAP UP [PHONE_NUMBER] Reserved" at bounding box center [81, 77] width 131 height 123
click at [124, 35] on icon at bounding box center [124, 33] width 9 height 9
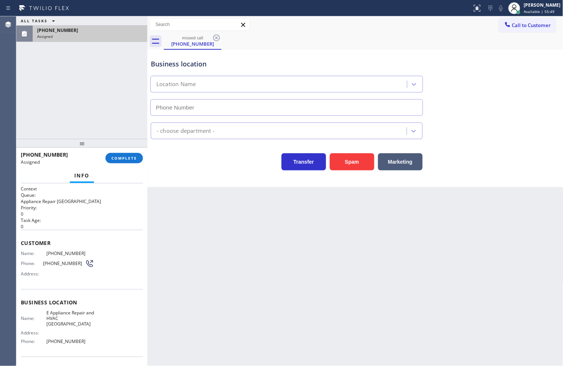
type input "[PHONE_NUMBER]"
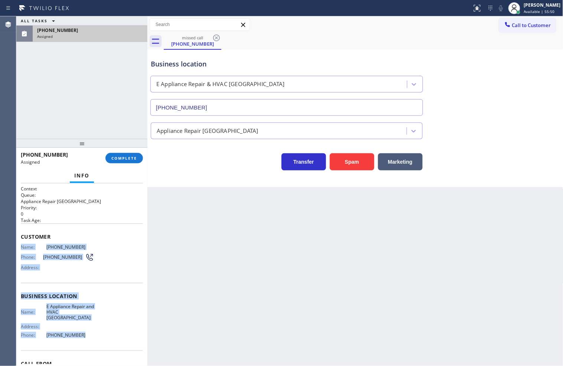
drag, startPoint x: 20, startPoint y: 245, endPoint x: 95, endPoint y: 341, distance: 121.1
click at [95, 341] on div "Context Queue: Appliance Repair High End Priority: 0 Task Age: Customer Name: […" at bounding box center [81, 274] width 131 height 183
copy div "Name: [PHONE_NUMBER] Phone: [PHONE_NUMBER] Address: Business location Name: E A…"
click at [122, 160] on span "COMPLETE" at bounding box center [124, 158] width 26 height 5
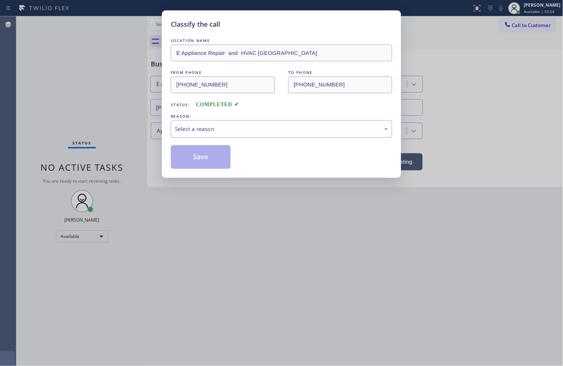
click at [199, 123] on div "Select a reason" at bounding box center [281, 128] width 221 height 17
click at [201, 156] on button "Save" at bounding box center [201, 157] width 60 height 24
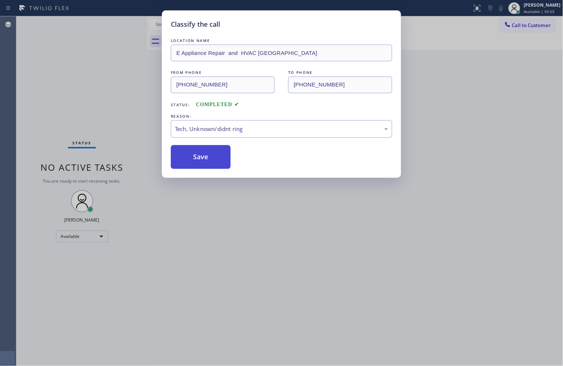
click at [201, 156] on button "Save" at bounding box center [201, 157] width 60 height 24
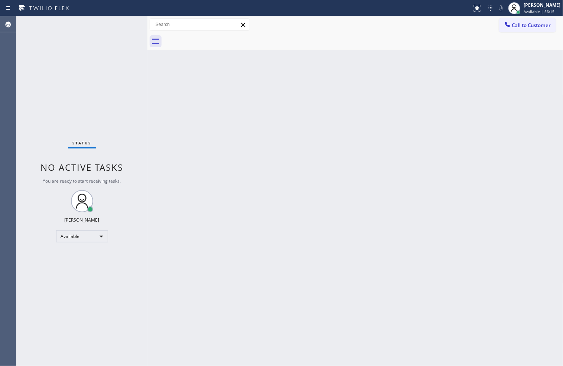
click at [47, 136] on div "Status No active tasks You are ready to start receiving tasks. [PERSON_NAME]" at bounding box center [81, 191] width 131 height 350
click at [116, 25] on div "Status No active tasks You are ready to start receiving tasks. [PERSON_NAME]" at bounding box center [81, 191] width 131 height 350
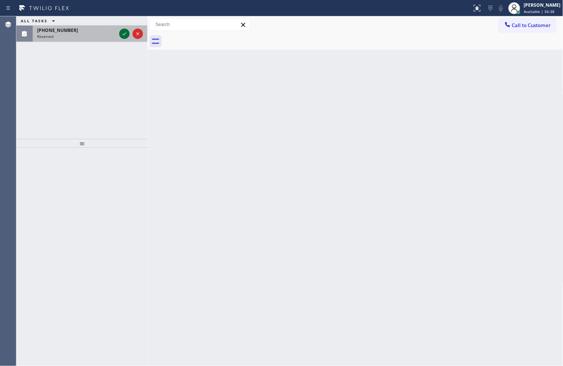
click at [124, 34] on icon at bounding box center [124, 33] width 9 height 9
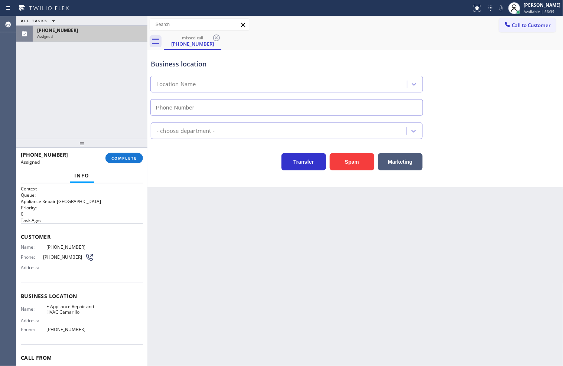
type input "[PHONE_NUMBER]"
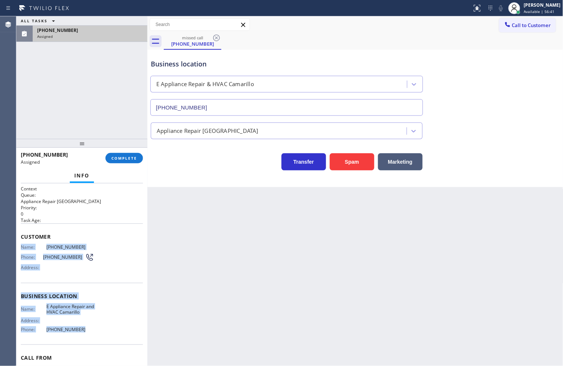
drag, startPoint x: 21, startPoint y: 247, endPoint x: 82, endPoint y: 328, distance: 101.0
click at [82, 328] on div "Context Queue: Appliance Repair High End Priority: 0 Task Age: Customer Name: […" at bounding box center [82, 293] width 122 height 215
copy div "Name: [PHONE_NUMBER] Phone: [PHONE_NUMBER] Address: Business location Name: E A…"
click at [119, 162] on button "COMPLETE" at bounding box center [124, 158] width 38 height 10
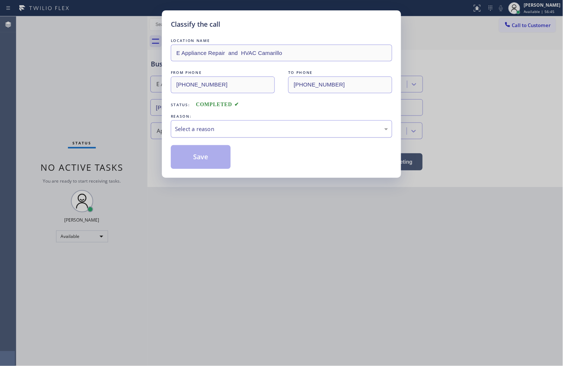
click at [190, 128] on div "Select a reason" at bounding box center [281, 129] width 213 height 9
click at [206, 156] on button "Save" at bounding box center [201, 157] width 60 height 24
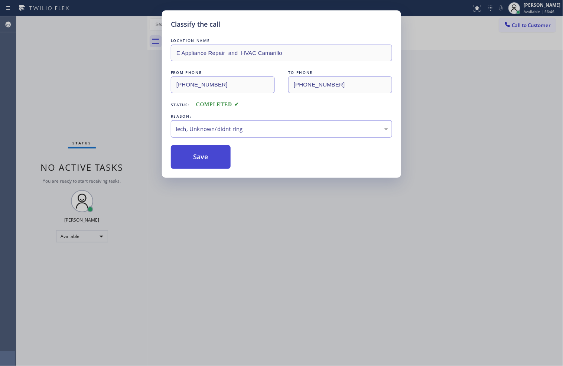
click at [206, 156] on button "Save" at bounding box center [201, 157] width 60 height 24
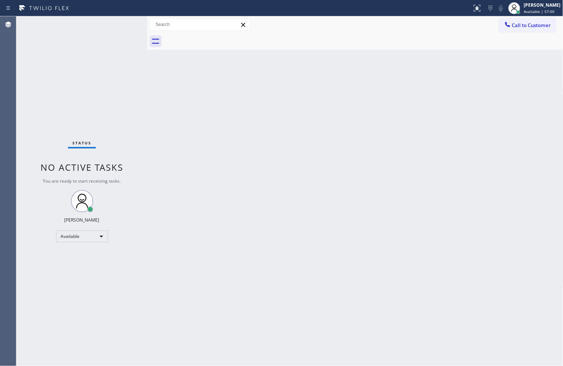
drag, startPoint x: 29, startPoint y: 117, endPoint x: 31, endPoint y: 114, distance: 3.8
click at [29, 117] on div "Status No active tasks You are ready to start receiving tasks. [PERSON_NAME]" at bounding box center [81, 191] width 131 height 350
click at [129, 27] on div "Status No active tasks You are ready to start receiving tasks. [PERSON_NAME]" at bounding box center [81, 191] width 131 height 350
click at [124, 27] on div "Status No active tasks You are ready to start receiving tasks. [PERSON_NAME]" at bounding box center [81, 191] width 131 height 350
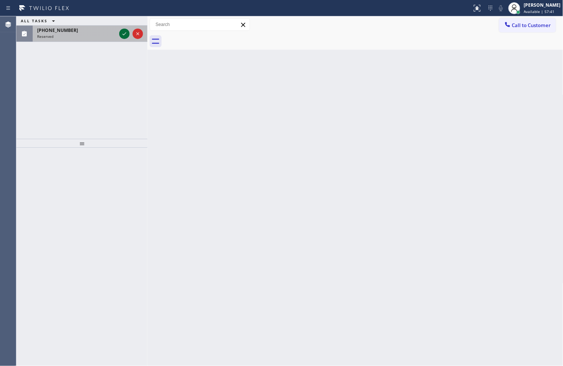
click at [123, 34] on icon at bounding box center [124, 33] width 9 height 9
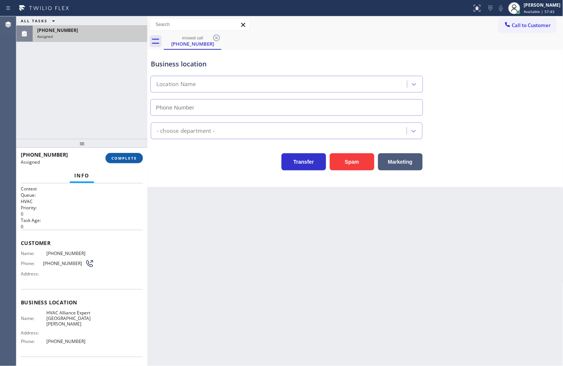
type input "[PHONE_NUMBER]"
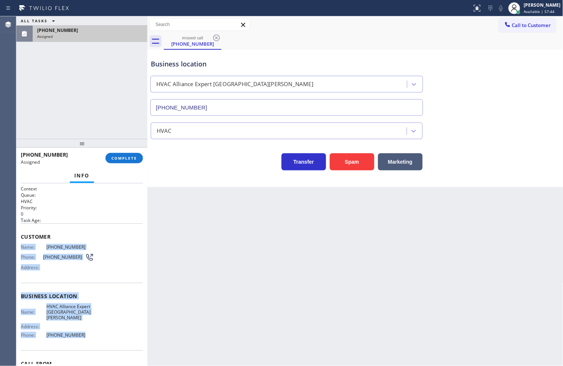
drag, startPoint x: 21, startPoint y: 243, endPoint x: 82, endPoint y: 326, distance: 103.0
click at [82, 326] on div "Context Queue: HVAC Priority: 0 Task Age: Customer Name: [PHONE_NUMBER] Phone: …" at bounding box center [82, 296] width 122 height 221
copy div "Name: [PHONE_NUMBER] Phone: [PHONE_NUMBER] Address: Business location Name: HVA…"
click at [124, 161] on button "COMPLETE" at bounding box center [124, 158] width 38 height 10
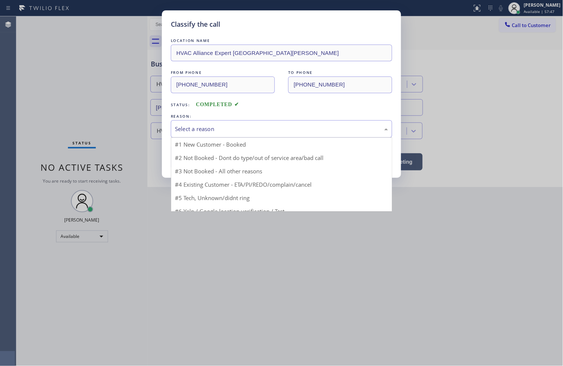
click at [178, 131] on div "Select a reason" at bounding box center [281, 129] width 213 height 9
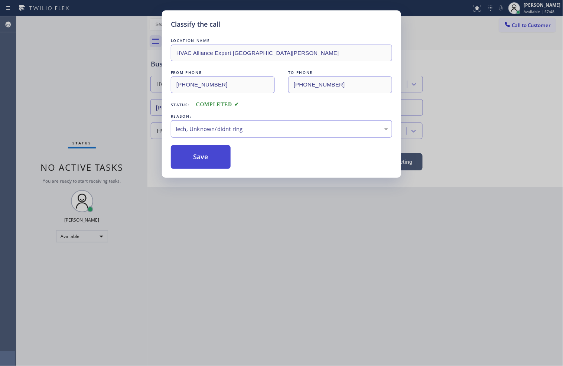
click at [188, 160] on button "Save" at bounding box center [201, 157] width 60 height 24
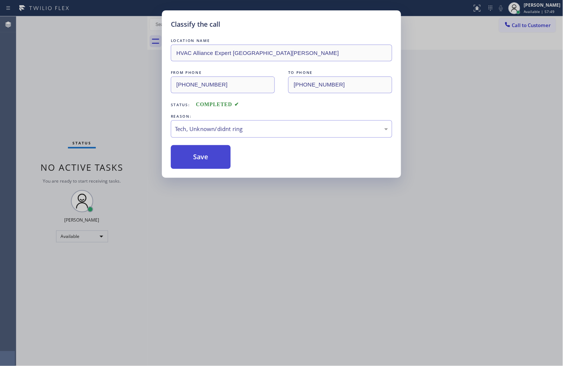
click at [188, 160] on button "Save" at bounding box center [201, 157] width 60 height 24
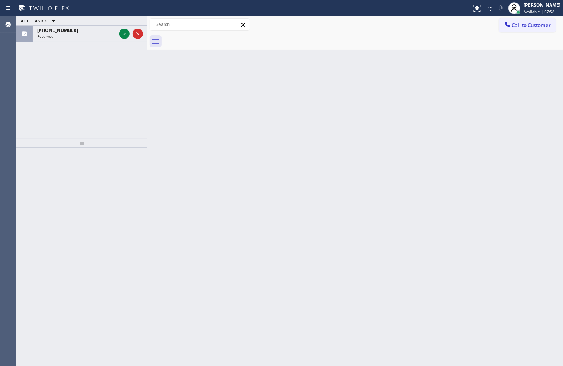
click at [21, 129] on div "ALL TASKS ALL TASKS ACTIVE TASKS TASKS IN WRAP UP [PHONE_NUMBER] Reserved" at bounding box center [81, 77] width 131 height 123
click at [122, 32] on icon at bounding box center [124, 33] width 9 height 9
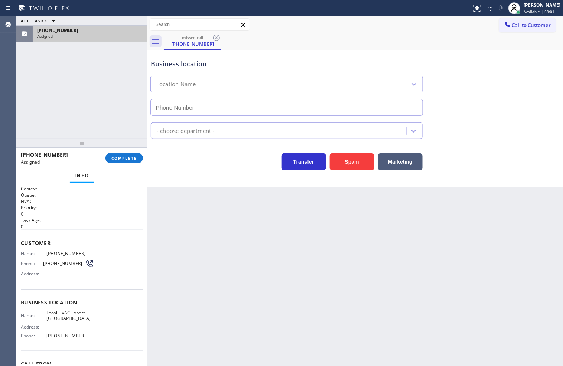
type input "[PHONE_NUMBER]"
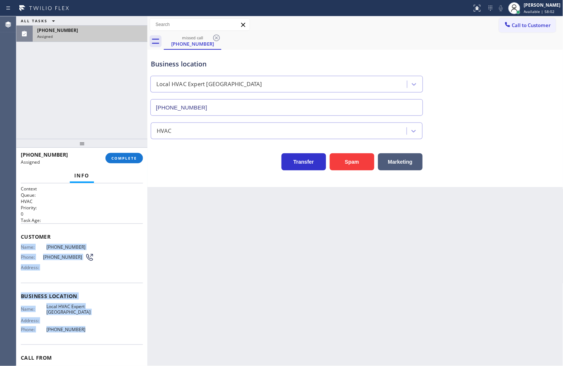
drag, startPoint x: 20, startPoint y: 247, endPoint x: 88, endPoint y: 332, distance: 108.9
click at [88, 332] on div "Context Queue: HVAC Priority: 0 Task Age: Customer Name: [PHONE_NUMBER] Phone: …" at bounding box center [81, 274] width 131 height 183
copy div "Name: [PHONE_NUMBER] Phone: [PHONE_NUMBER] Address: Business location Name: Loc…"
click at [120, 157] on span "COMPLETE" at bounding box center [124, 158] width 26 height 5
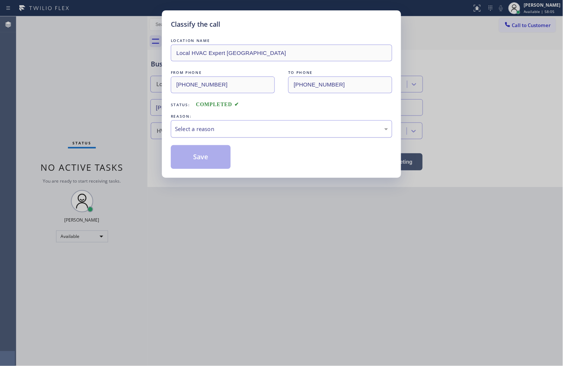
click at [201, 131] on div "Select a reason" at bounding box center [281, 129] width 213 height 9
click at [202, 157] on button "Save" at bounding box center [201, 157] width 60 height 24
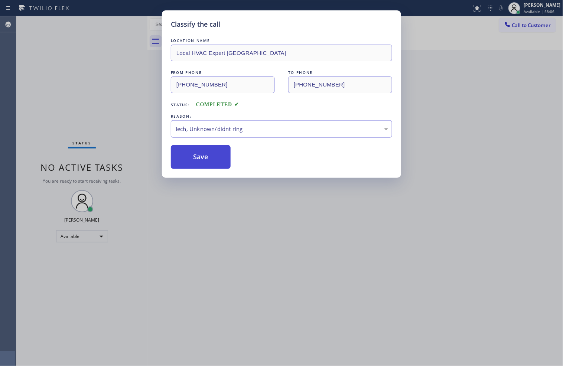
click at [202, 157] on button "Save" at bounding box center [201, 157] width 60 height 24
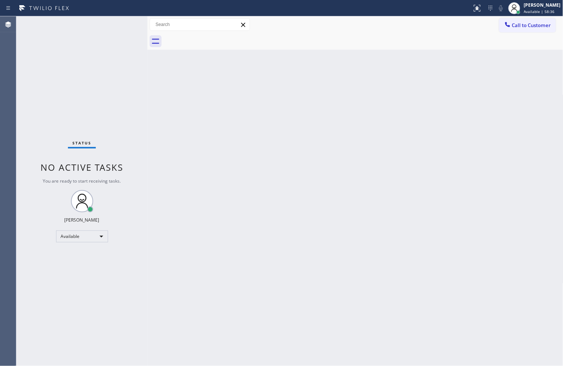
click at [29, 84] on div "Status No active tasks You are ready to start receiving tasks. [PERSON_NAME]" at bounding box center [81, 191] width 131 height 350
click at [117, 27] on div "Status No active tasks You are ready to start receiving tasks. [PERSON_NAME]" at bounding box center [81, 191] width 131 height 350
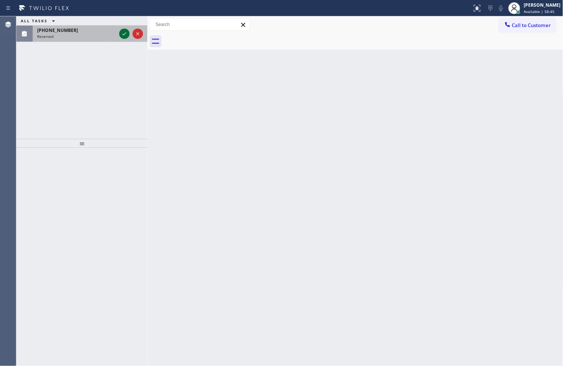
click at [122, 33] on icon at bounding box center [124, 33] width 9 height 9
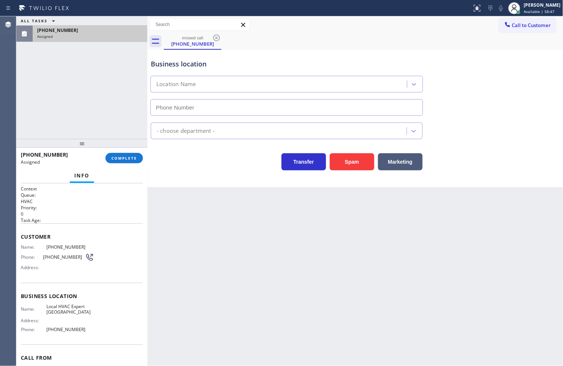
type input "[PHONE_NUMBER]"
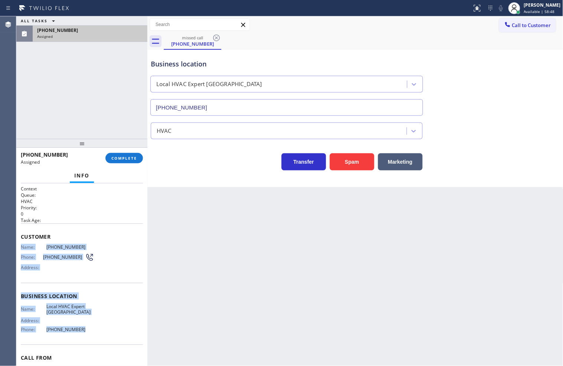
drag, startPoint x: 19, startPoint y: 247, endPoint x: 99, endPoint y: 333, distance: 117.4
click at [99, 333] on div "Context Queue: HVAC Priority: 0 Task Age: Customer Name: [PHONE_NUMBER] Phone: …" at bounding box center [81, 274] width 131 height 183
copy div "Name: [PHONE_NUMBER] Phone: [PHONE_NUMBER] Address: Business location Name: Loc…"
click at [125, 161] on button "COMPLETE" at bounding box center [124, 158] width 38 height 10
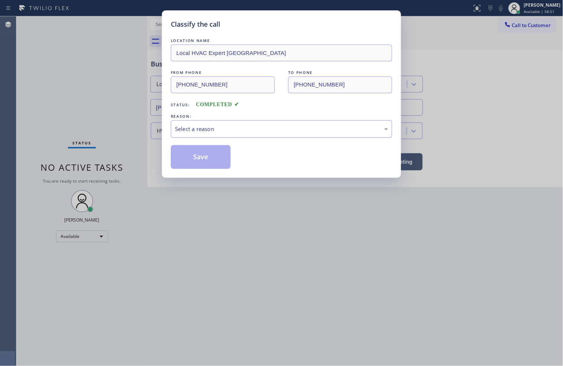
click at [181, 131] on div "Select a reason" at bounding box center [281, 129] width 213 height 9
click at [197, 160] on button "Save" at bounding box center [201, 157] width 60 height 24
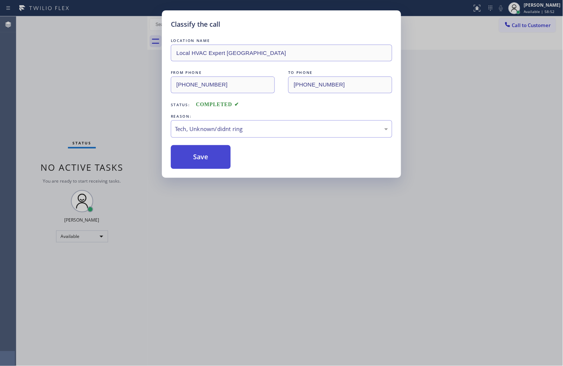
click at [197, 160] on button "Save" at bounding box center [201, 157] width 60 height 24
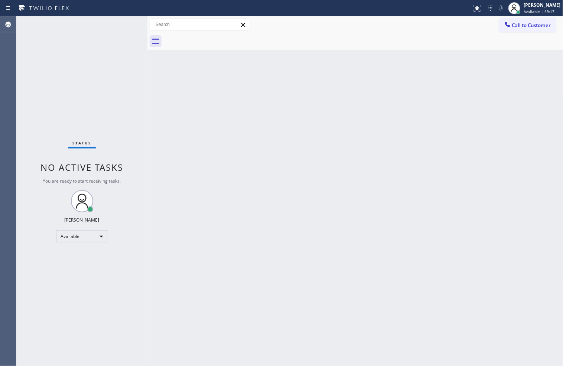
click at [51, 214] on div "Status No active tasks You are ready to start receiving tasks. [PERSON_NAME]" at bounding box center [81, 191] width 131 height 350
click at [64, 68] on div "Status No active tasks You are ready to start receiving tasks. [PERSON_NAME]" at bounding box center [81, 191] width 131 height 350
click at [120, 22] on div "Status No active tasks You are ready to start receiving tasks. [PERSON_NAME]" at bounding box center [81, 191] width 131 height 350
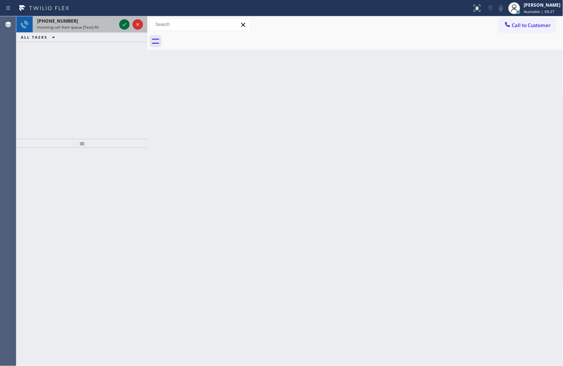
click at [120, 22] on icon at bounding box center [124, 24] width 9 height 9
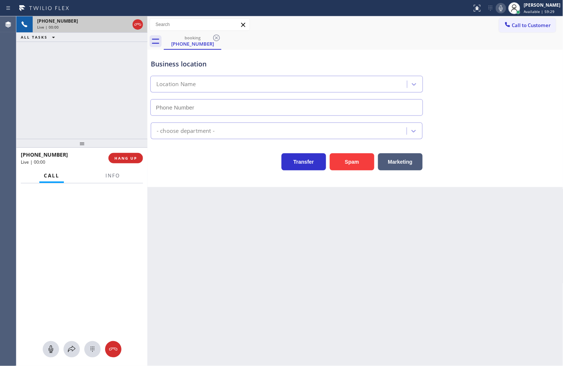
type input "[PHONE_NUMBER]"
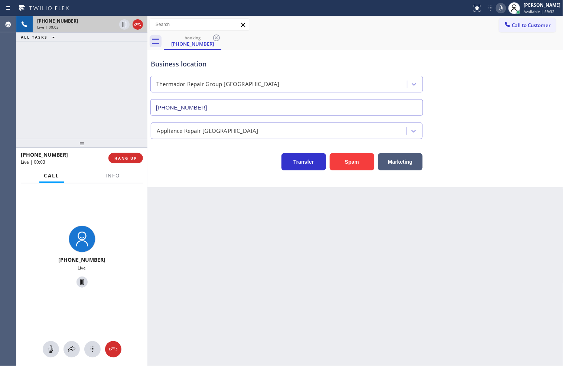
click at [202, 179] on div "Business location Thermador Repair Group [GEOGRAPHIC_DATA] [PHONE_NUMBER] Appli…" at bounding box center [355, 118] width 416 height 137
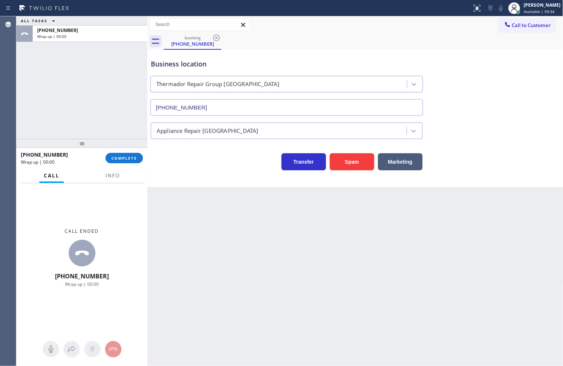
click at [116, 165] on div "[PHONE_NUMBER] Wrap up | 00:00 COMPLETE" at bounding box center [82, 158] width 122 height 19
click at [127, 161] on button "COMPLETE" at bounding box center [124, 158] width 38 height 10
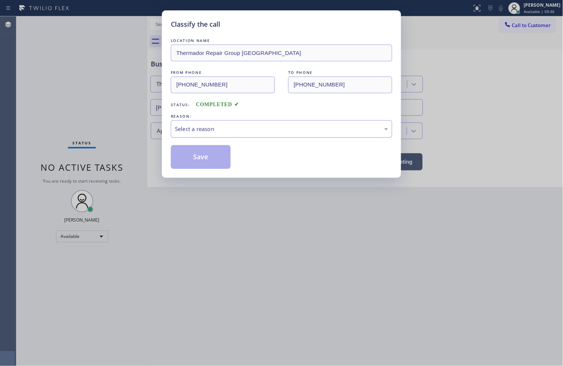
click at [204, 133] on div "Select a reason" at bounding box center [281, 129] width 213 height 9
click at [204, 153] on button "Save" at bounding box center [201, 157] width 60 height 24
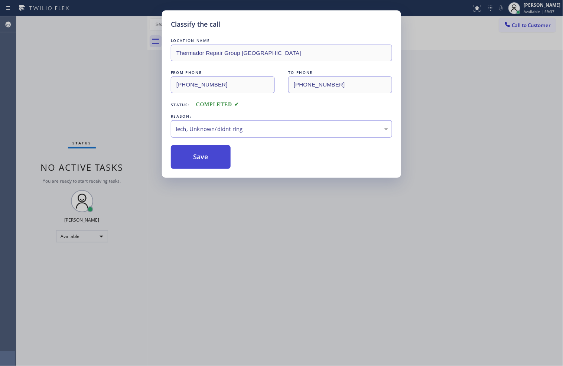
click at [204, 153] on button "Save" at bounding box center [201, 157] width 60 height 24
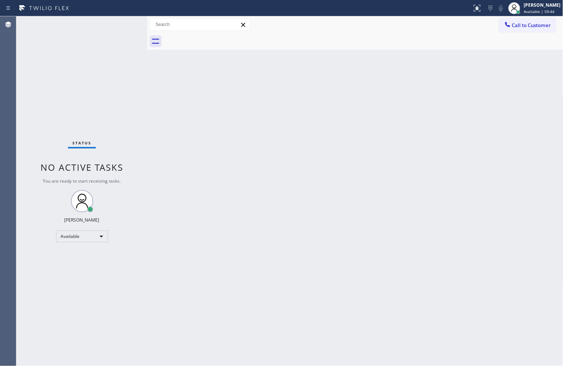
click at [119, 28] on div "Status No active tasks You are ready to start receiving tasks. [PERSON_NAME]" at bounding box center [81, 191] width 131 height 350
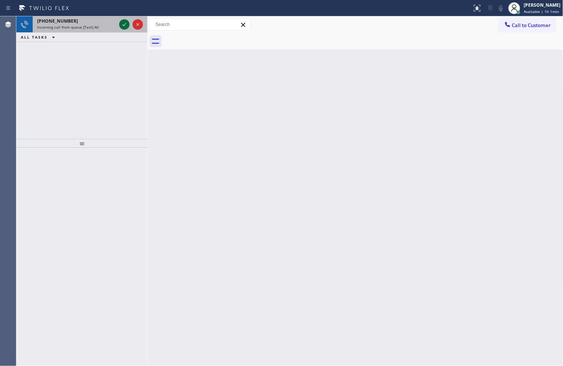
click at [119, 28] on div at bounding box center [124, 24] width 10 height 9
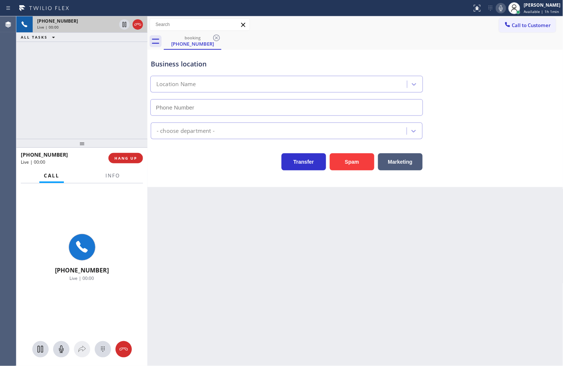
type input "[PHONE_NUMBER]"
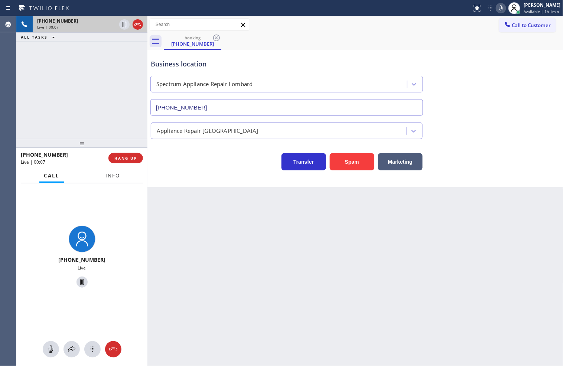
click at [110, 175] on span "Info" at bounding box center [112, 175] width 14 height 7
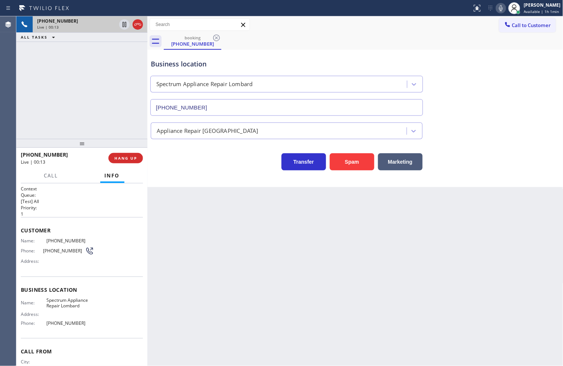
click at [110, 110] on div "[PHONE_NUMBER] Live | 00:13 ALL TASKS ALL TASKS ACTIVE TASKS TASKS IN WRAP UP" at bounding box center [81, 77] width 131 height 123
click at [95, 117] on div "[PHONE_NUMBER] Live | 00:23 ALL TASKS ALL TASKS ACTIVE TASKS TASKS IN WRAP UP" at bounding box center [81, 77] width 131 height 123
click at [186, 159] on div "Transfer Spam Marketing" at bounding box center [286, 160] width 275 height 21
click at [134, 133] on div "[PHONE_NUMBER] Live | 00:24 ALL TASKS ALL TASKS ACTIVE TASKS TASKS IN WRAP UP" at bounding box center [81, 77] width 131 height 123
click at [175, 165] on div "Transfer Spam Marketing" at bounding box center [286, 160] width 275 height 21
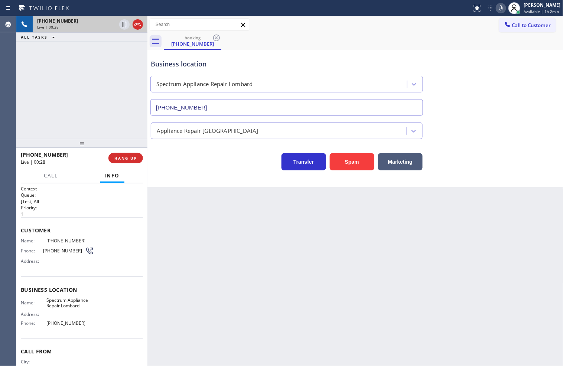
click at [200, 171] on div "Business location Spectrum Appliance Repair [GEOGRAPHIC_DATA] [PHONE_NUMBER] Ap…" at bounding box center [355, 118] width 416 height 137
click at [113, 114] on div "[PHONE_NUMBER] Live | 00:29 ALL TASKS ALL TASKS ACTIVE TASKS TASKS IN WRAP UP" at bounding box center [81, 77] width 131 height 123
click at [192, 161] on div "Transfer Spam Marketing" at bounding box center [286, 160] width 275 height 21
click at [196, 152] on div "Transfer Spam Marketing" at bounding box center [286, 160] width 275 height 21
click at [128, 157] on span "HANG UP" at bounding box center [125, 158] width 23 height 5
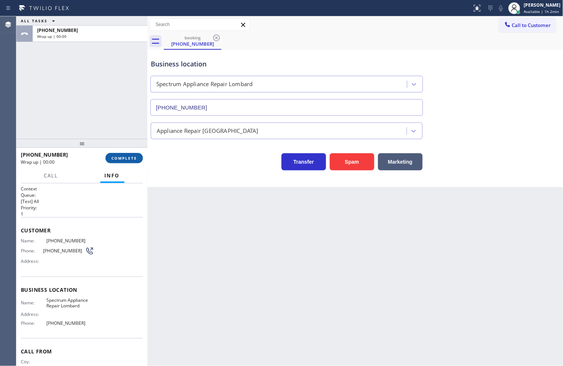
click at [128, 157] on span "COMPLETE" at bounding box center [124, 158] width 26 height 5
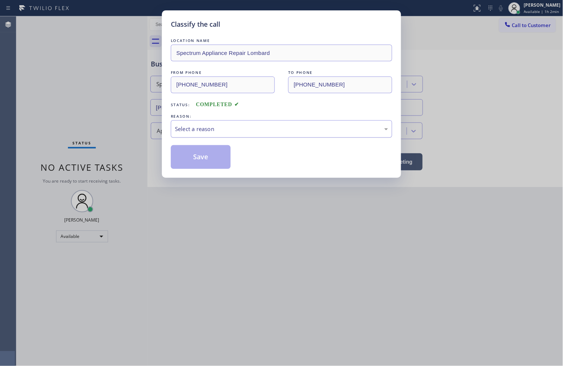
click at [214, 131] on div "Select a reason" at bounding box center [281, 129] width 213 height 9
click at [209, 162] on button "Save" at bounding box center [201, 157] width 60 height 24
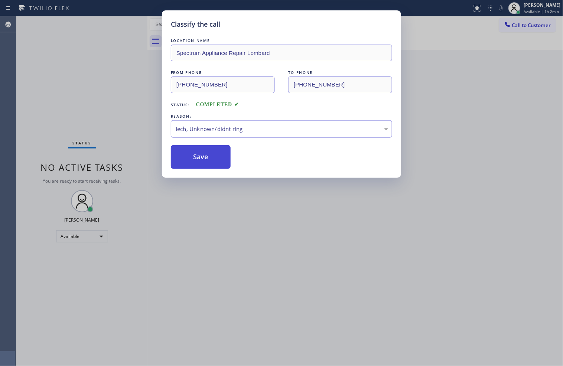
click at [209, 162] on button "Save" at bounding box center [201, 157] width 60 height 24
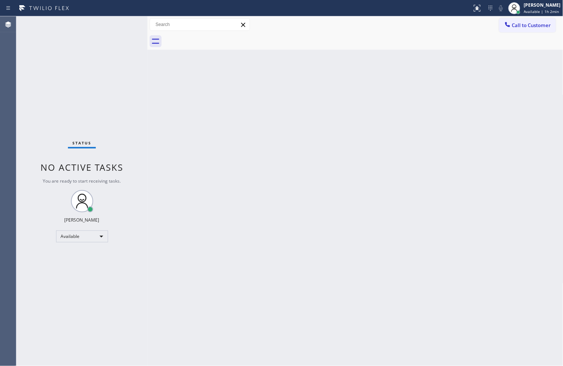
drag, startPoint x: 131, startPoint y: 107, endPoint x: 131, endPoint y: 81, distance: 26.0
click at [131, 107] on div "Status No active tasks You are ready to start receiving tasks. [PERSON_NAME]" at bounding box center [81, 191] width 131 height 350
click at [122, 24] on div "Status No active tasks You are ready to start receiving tasks. [PERSON_NAME]" at bounding box center [81, 191] width 131 height 350
click at [489, 316] on div "Back to Dashboard Change Sender ID Customers Technicians Select a contact Outbo…" at bounding box center [355, 191] width 416 height 350
click at [212, 202] on div "Back to Dashboard Change Sender ID Customers Technicians Select a contact Outbo…" at bounding box center [355, 191] width 416 height 350
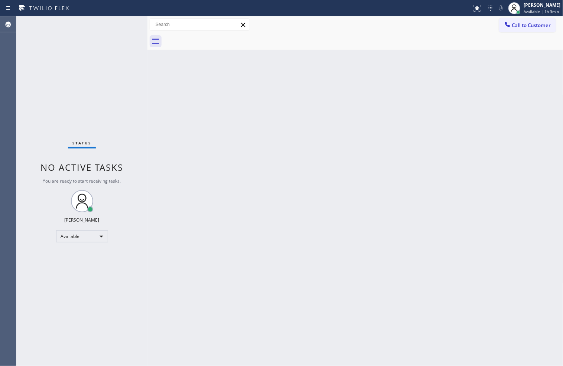
click at [113, 71] on div "Status No active tasks You are ready to start receiving tasks. [PERSON_NAME]" at bounding box center [81, 191] width 131 height 350
click at [124, 21] on div "Status No active tasks You are ready to start receiving tasks. [PERSON_NAME]" at bounding box center [81, 191] width 131 height 350
click at [114, 25] on div "Status No active tasks You are ready to start receiving tasks. [PERSON_NAME]" at bounding box center [81, 191] width 131 height 350
click at [117, 23] on div "Status No active tasks You are ready to start receiving tasks. [PERSON_NAME]" at bounding box center [81, 191] width 131 height 350
click at [119, 21] on div "Status No active tasks You are ready to start receiving tasks. [PERSON_NAME]" at bounding box center [81, 191] width 131 height 350
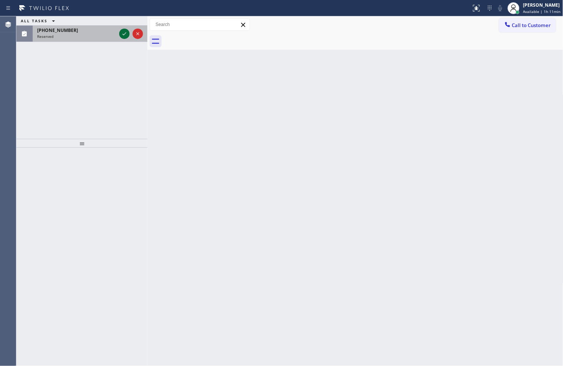
click at [123, 31] on icon at bounding box center [124, 33] width 9 height 9
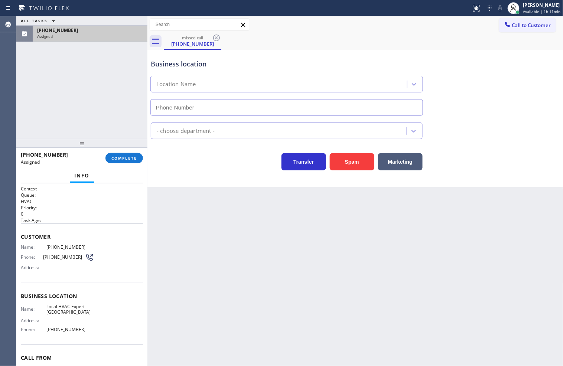
type input "[PHONE_NUMBER]"
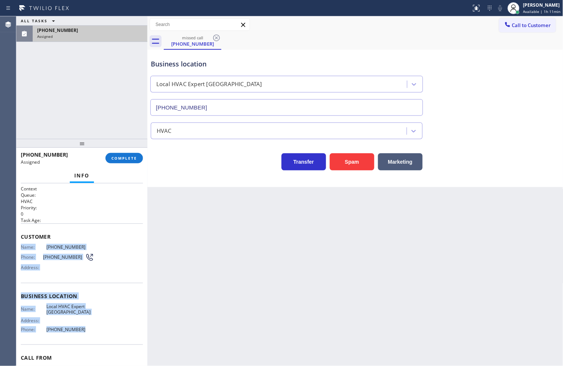
drag, startPoint x: 20, startPoint y: 246, endPoint x: 88, endPoint y: 331, distance: 108.9
click at [88, 331] on div "Context Queue: HVAC Priority: 0 Task Age: Customer Name: [PHONE_NUMBER] Phone: …" at bounding box center [82, 293] width 122 height 215
copy div "Name: [PHONE_NUMBER] Phone: [PHONE_NUMBER] Address: Business location Name: Loc…"
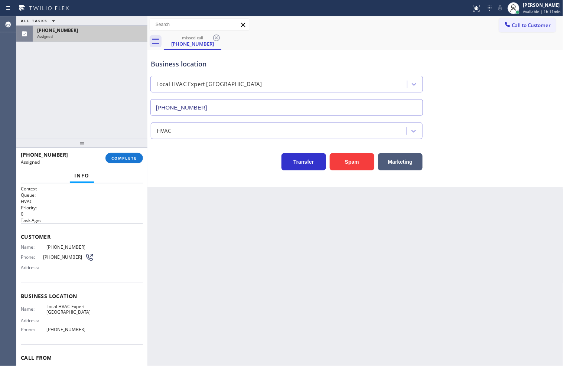
click at [120, 152] on div "[PHONE_NUMBER] Assigned COMPLETE" at bounding box center [82, 158] width 122 height 19
click at [120, 156] on span "COMPLETE" at bounding box center [124, 158] width 26 height 5
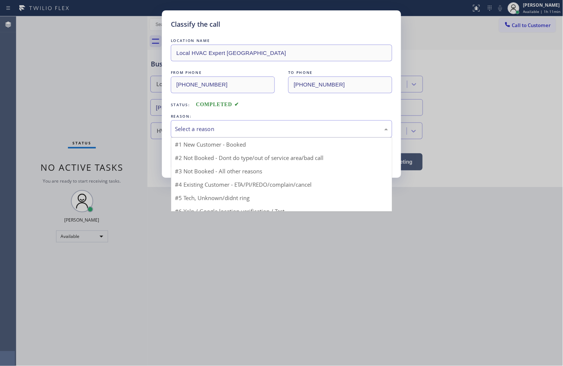
click at [175, 131] on div "Select a reason" at bounding box center [281, 128] width 221 height 17
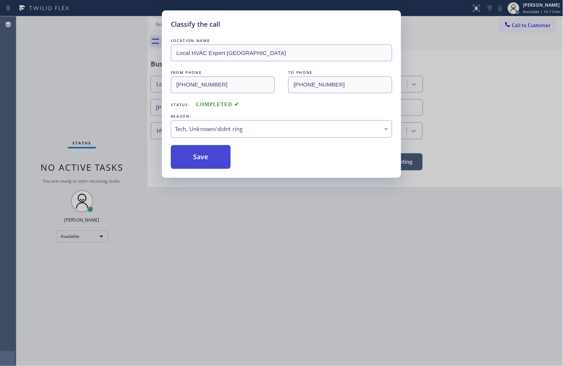
click at [188, 161] on button "Save" at bounding box center [201, 157] width 60 height 24
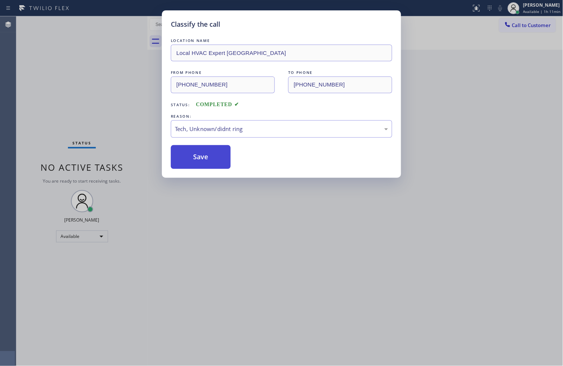
click at [188, 161] on button "Save" at bounding box center [201, 157] width 60 height 24
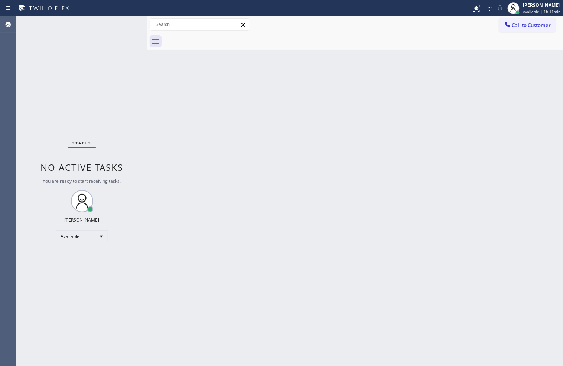
click at [50, 86] on div "Status No active tasks You are ready to start receiving tasks. [PERSON_NAME]" at bounding box center [81, 191] width 131 height 350
click at [119, 21] on div "Status No active tasks You are ready to start receiving tasks. [PERSON_NAME]" at bounding box center [81, 191] width 131 height 350
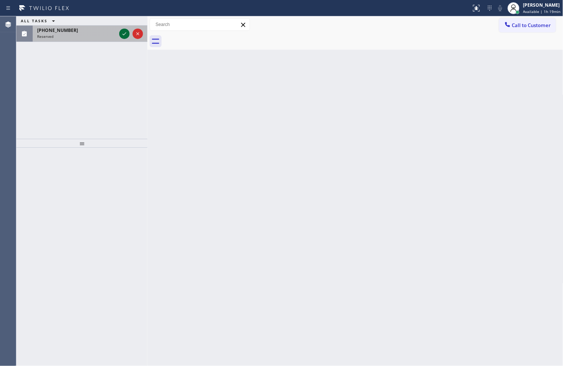
click at [124, 33] on icon at bounding box center [124, 33] width 9 height 9
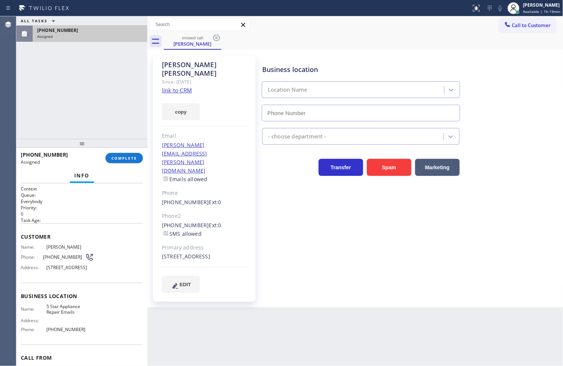
type input "[PHONE_NUMBER]"
click at [23, 247] on span "Name:" at bounding box center [34, 247] width 26 height 6
click at [21, 250] on div "Name: [PERSON_NAME] Phone: [PHONE_NUMBER] Address: [STREET_ADDRESS]" at bounding box center [57, 258] width 73 height 29
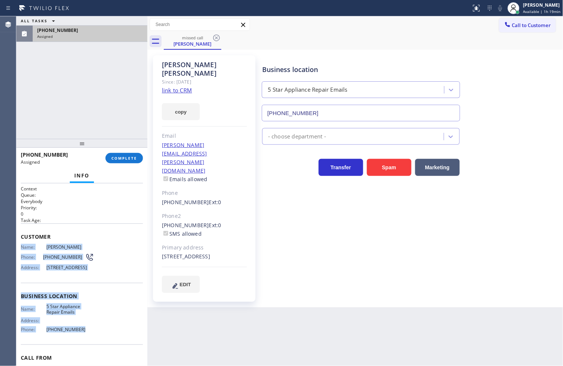
drag, startPoint x: 22, startPoint y: 245, endPoint x: 82, endPoint y: 338, distance: 109.9
click at [82, 338] on div "Context Queue: Everybody Priority: 0 Task Age: Customer Name: [PERSON_NAME] Pho…" at bounding box center [82, 293] width 122 height 215
copy div "Name: [PERSON_NAME] Phone: [PHONE_NUMBER] Address: [STREET_ADDRESS] Business lo…"
click at [127, 159] on span "COMPLETE" at bounding box center [124, 158] width 26 height 5
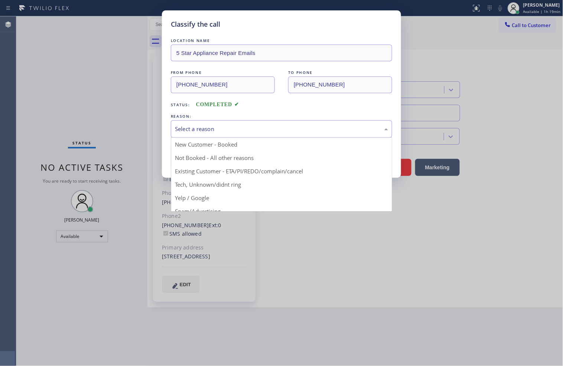
click at [198, 131] on div "Select a reason" at bounding box center [281, 129] width 213 height 9
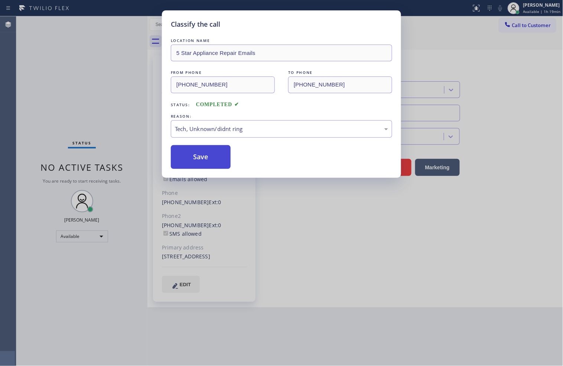
click at [199, 165] on button "Save" at bounding box center [201, 157] width 60 height 24
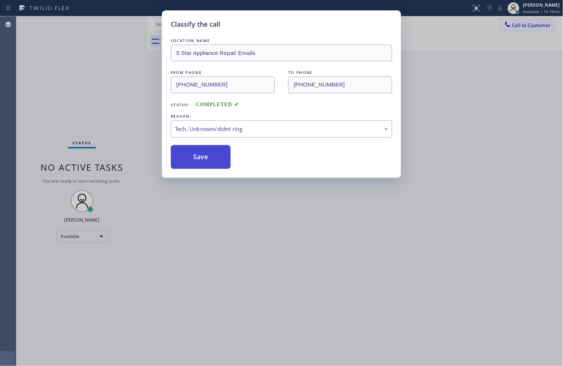
click at [199, 165] on button "Save" at bounding box center [201, 157] width 60 height 24
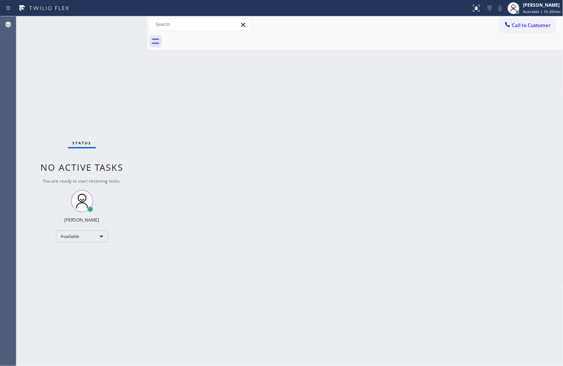
click at [43, 224] on div "Status No active tasks You are ready to start receiving tasks. [PERSON_NAME]" at bounding box center [81, 191] width 131 height 350
click at [126, 28] on div "Status No active tasks You are ready to start receiving tasks. [PERSON_NAME]" at bounding box center [81, 191] width 131 height 350
click at [220, 158] on div "Back to Dashboard Change Sender ID Customers Technicians Select a contact Outbo…" at bounding box center [355, 191] width 416 height 350
click at [25, 303] on div "Status No active tasks You are ready to start receiving tasks. [PERSON_NAME]" at bounding box center [81, 191] width 131 height 350
click at [95, 235] on div "Available" at bounding box center [82, 237] width 52 height 12
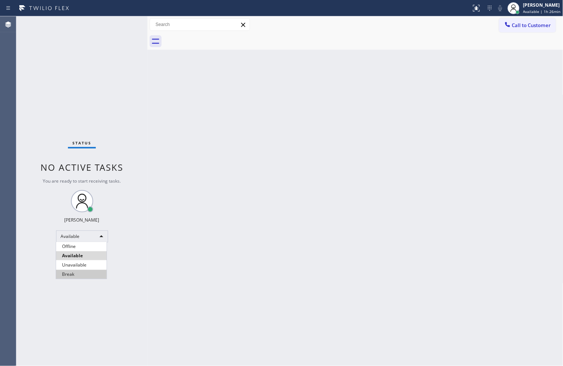
click at [82, 274] on li "Break" at bounding box center [81, 274] width 51 height 9
click at [176, 187] on div "Back to Dashboard Change Sender ID Customers Technicians Select a contact Outbo…" at bounding box center [355, 191] width 416 height 350
click at [282, 309] on div "Back to Dashboard Change Sender ID Customers Technicians Select a contact Outbo…" at bounding box center [355, 191] width 416 height 350
drag, startPoint x: 42, startPoint y: 125, endPoint x: 212, endPoint y: 77, distance: 175.9
click at [42, 125] on div "Status No active tasks Change activity state to start receiving tasks. [PERSON_…" at bounding box center [81, 191] width 131 height 350
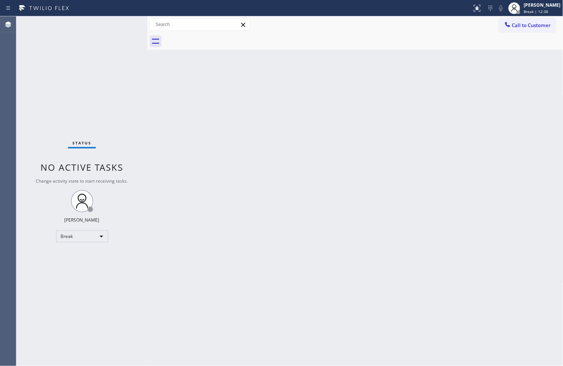
click at [44, 232] on div "Status No active tasks Change activity state to start receiving tasks. [PERSON_…" at bounding box center [81, 191] width 131 height 350
click at [99, 235] on div "Break" at bounding box center [82, 237] width 52 height 12
click at [75, 255] on li "Available" at bounding box center [81, 255] width 51 height 9
click at [168, 215] on div "Back to Dashboard Change Sender ID Customers Technicians Select a contact Outbo…" at bounding box center [355, 191] width 416 height 350
click at [117, 23] on div "Status No active tasks You are ready to start receiving tasks. [PERSON_NAME]" at bounding box center [81, 191] width 131 height 350
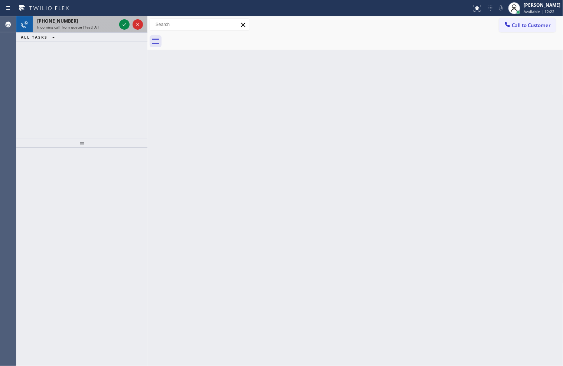
click at [118, 23] on div at bounding box center [131, 24] width 27 height 16
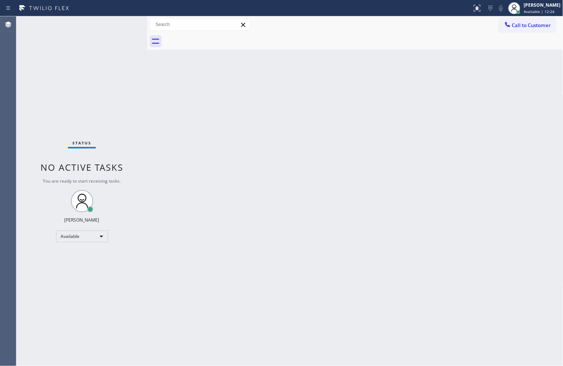
click at [361, 135] on div "Back to Dashboard Change Sender ID Customers Technicians Select a contact Outbo…" at bounding box center [355, 191] width 416 height 350
click at [117, 19] on div "Status No active tasks You are ready to start receiving tasks. [PERSON_NAME]" at bounding box center [81, 191] width 131 height 350
click at [420, 320] on div "Back to Dashboard Change Sender ID Customers Technicians Select a contact Outbo…" at bounding box center [355, 191] width 416 height 350
click at [118, 34] on div "Status No active tasks You are ready to start receiving tasks. [PERSON_NAME]" at bounding box center [81, 191] width 131 height 350
click at [124, 20] on div "Status No active tasks You are ready to start receiving tasks. [PERSON_NAME]" at bounding box center [81, 191] width 131 height 350
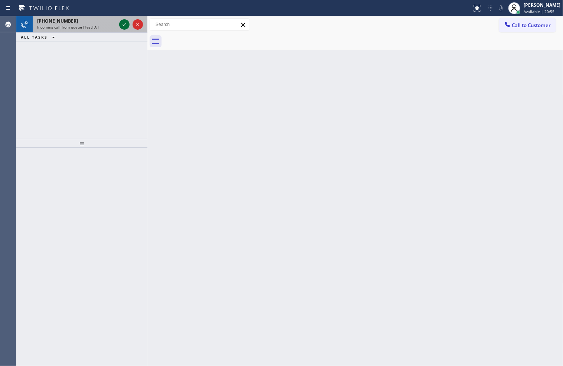
click at [124, 20] on icon at bounding box center [124, 24] width 9 height 9
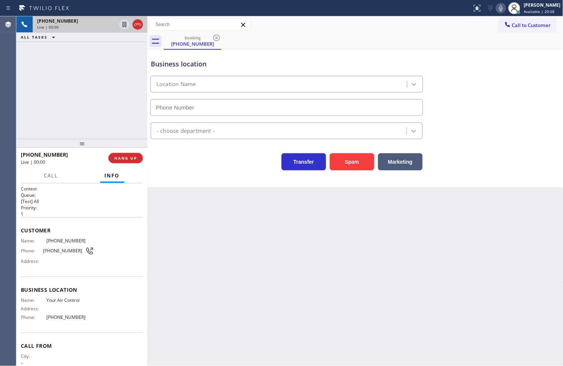
type input "[PHONE_NUMBER]"
click at [168, 153] on div "Transfer Spam Marketing" at bounding box center [286, 160] width 275 height 21
click at [114, 113] on div "[PHONE_NUMBER] Live | 00:06 ALL TASKS ALL TASKS ACTIVE TASKS TASKS IN WRAP UP" at bounding box center [81, 77] width 131 height 123
click at [179, 155] on div "Transfer Spam Marketing" at bounding box center [286, 160] width 275 height 21
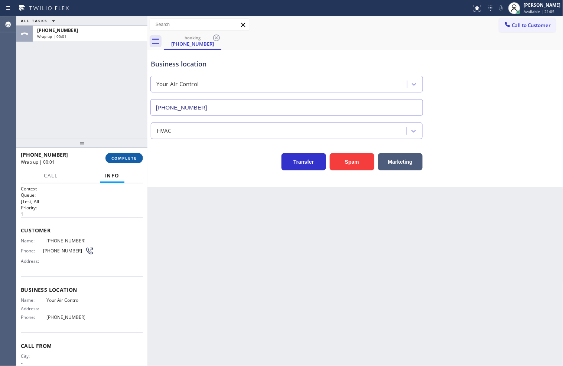
click at [136, 160] on span "COMPLETE" at bounding box center [124, 158] width 26 height 5
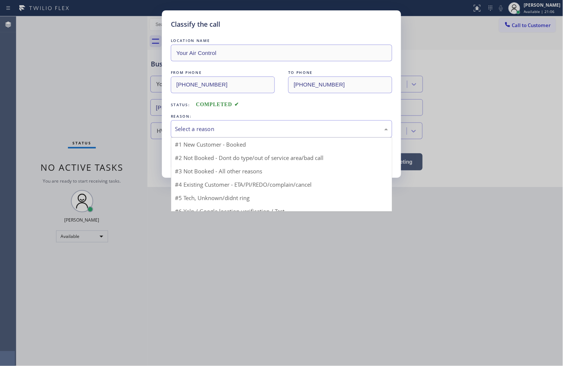
click at [191, 133] on div "Select a reason" at bounding box center [281, 129] width 213 height 9
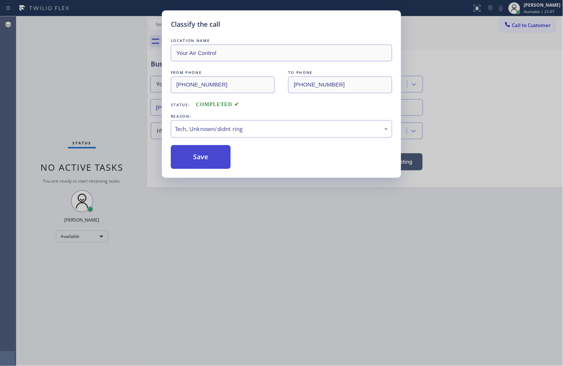
click at [196, 163] on button "Save" at bounding box center [201, 157] width 60 height 24
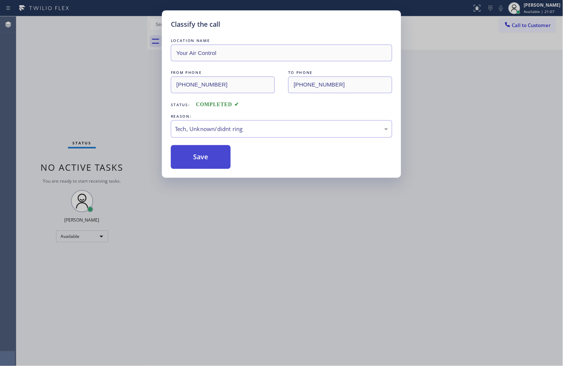
click at [196, 163] on button "Save" at bounding box center [201, 157] width 60 height 24
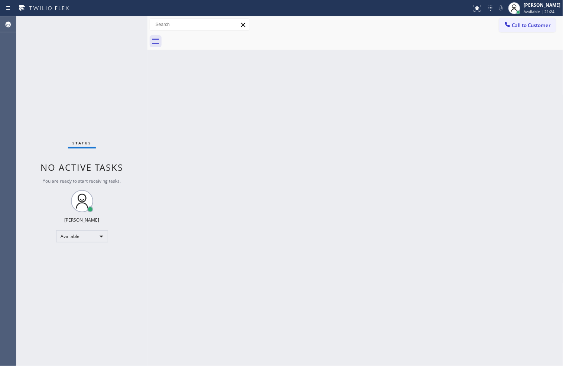
click at [429, 281] on div "Back to Dashboard Change Sender ID Customers Technicians Select a contact Outbo…" at bounding box center [355, 191] width 416 height 350
click at [140, 112] on div "Status No active tasks You are ready to start receiving tasks. [PERSON_NAME]" at bounding box center [81, 191] width 131 height 350
drag, startPoint x: 145, startPoint y: 65, endPoint x: 153, endPoint y: 66, distance: 7.8
click at [155, 66] on div at bounding box center [155, 191] width 0 height 350
click at [128, 22] on div "Status No active tasks You are ready to start receiving tasks. [PERSON_NAME]" at bounding box center [85, 191] width 139 height 350
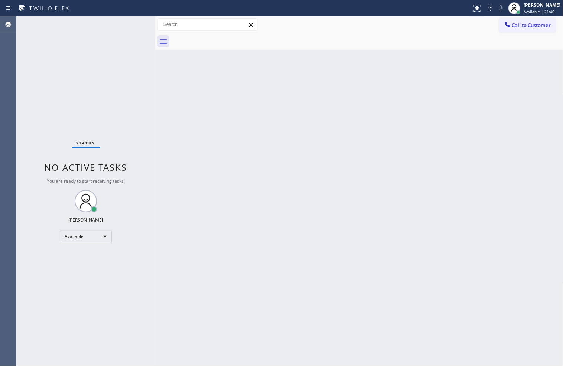
click at [91, 48] on div "Status No active tasks You are ready to start receiving tasks. [PERSON_NAME]" at bounding box center [85, 191] width 139 height 350
click at [155, 247] on div at bounding box center [155, 191] width 0 height 350
click at [127, 26] on div "Status No active tasks You are ready to start receiving tasks. [PERSON_NAME]" at bounding box center [85, 191] width 139 height 350
click at [452, 294] on div "Back to Dashboard Change Sender ID Customers Technicians Select a contact Outbo…" at bounding box center [359, 191] width 408 height 350
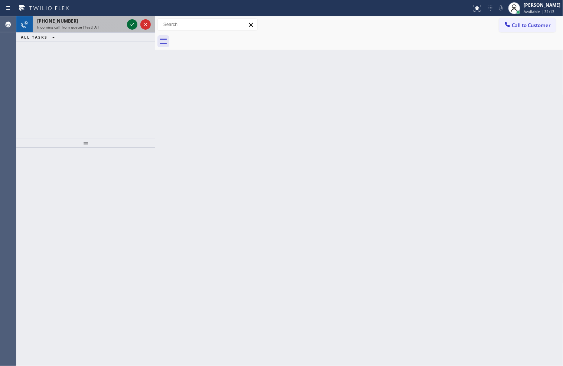
click at [130, 24] on icon at bounding box center [132, 24] width 9 height 9
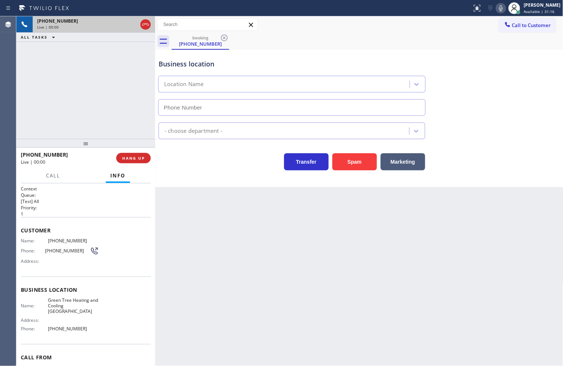
type input "[PHONE_NUMBER]"
click at [355, 166] on button "Spam" at bounding box center [354, 161] width 45 height 17
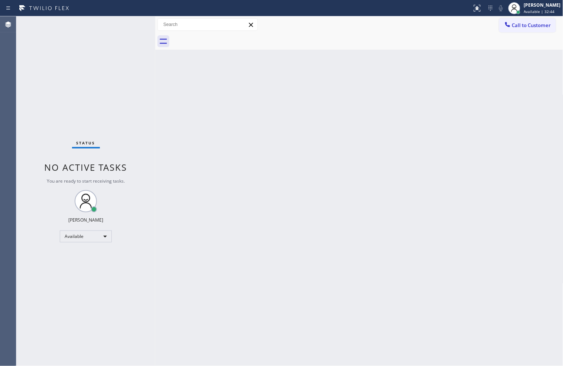
click at [129, 24] on div "Status No active tasks You are ready to start receiving tasks. [PERSON_NAME]" at bounding box center [85, 191] width 139 height 350
click at [121, 23] on div "Status No active tasks You are ready to start receiving tasks. [PERSON_NAME]" at bounding box center [85, 191] width 139 height 350
click at [32, 128] on div "Status No active tasks You are ready to start receiving tasks. [PERSON_NAME]" at bounding box center [85, 191] width 139 height 350
click at [126, 23] on div "Status No active tasks You are ready to start receiving tasks. [PERSON_NAME]" at bounding box center [85, 191] width 139 height 350
click at [374, 317] on div "Back to Dashboard Change Sender ID Customers Technicians Select a contact Outbo…" at bounding box center [359, 191] width 408 height 350
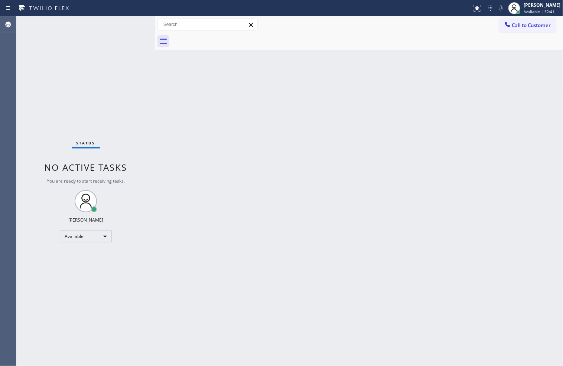
click at [27, 157] on div "Status No active tasks You are ready to start receiving tasks. [PERSON_NAME]" at bounding box center [85, 191] width 139 height 350
click at [135, 27] on div "Status No active tasks You are ready to start receiving tasks. [PERSON_NAME]" at bounding box center [85, 191] width 139 height 350
click at [113, 53] on div "Status No active tasks You are ready to start receiving tasks. [PERSON_NAME]" at bounding box center [85, 191] width 139 height 350
click at [119, 26] on div "Status No active tasks You are ready to start receiving tasks. [PERSON_NAME]" at bounding box center [85, 191] width 139 height 350
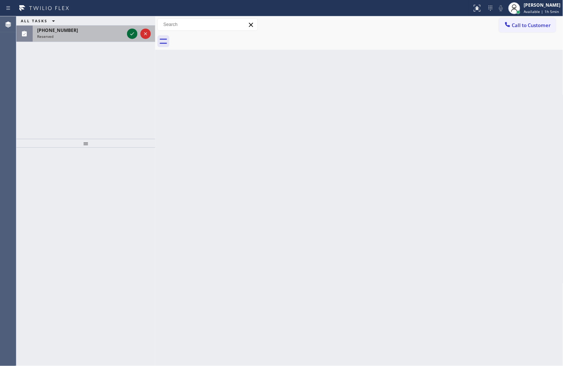
click at [134, 32] on icon at bounding box center [132, 33] width 9 height 9
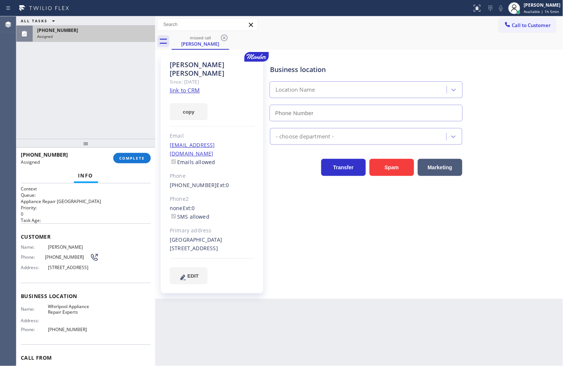
type input "[PHONE_NUMBER]"
click at [20, 250] on div "Context Queue: Appliance Repair High End Priority: 0 Task Age: Customer Name: […" at bounding box center [85, 274] width 139 height 183
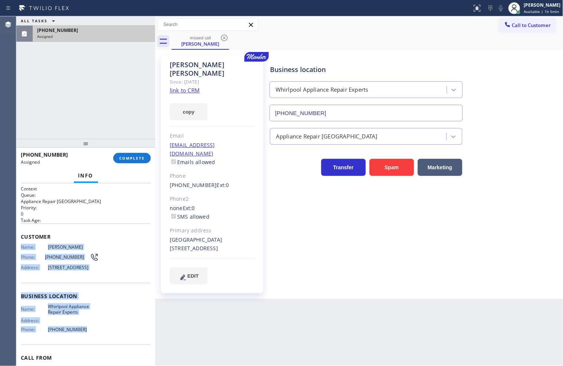
drag, startPoint x: 20, startPoint y: 246, endPoint x: 87, endPoint y: 347, distance: 121.1
click at [87, 347] on div "Context Queue: Appliance Repair High End Priority: 0 Task Age: Customer Name: […" at bounding box center [85, 274] width 139 height 183
click at [138, 157] on span "COMPLETE" at bounding box center [132, 158] width 26 height 5
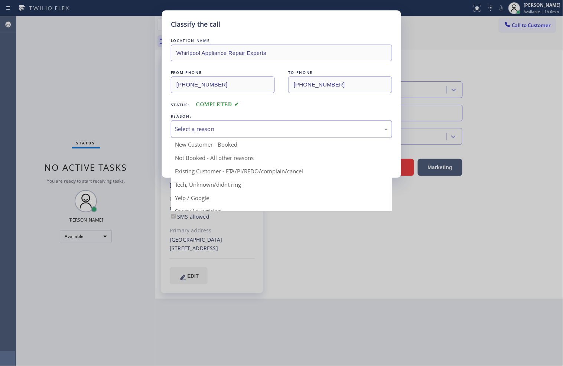
click at [209, 123] on div "Select a reason" at bounding box center [281, 128] width 221 height 17
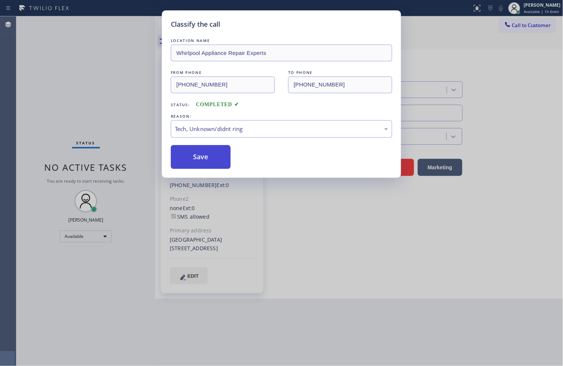
click at [205, 157] on button "Save" at bounding box center [201, 157] width 60 height 24
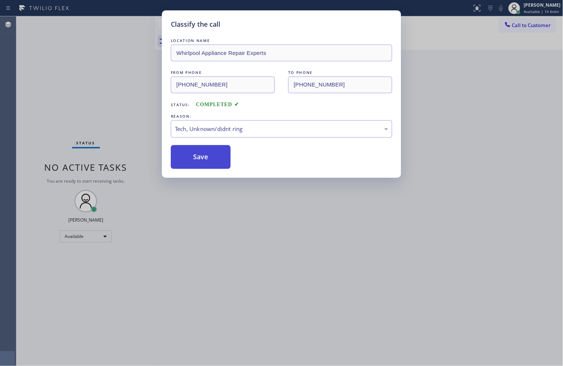
click at [205, 157] on button "Save" at bounding box center [201, 157] width 60 height 24
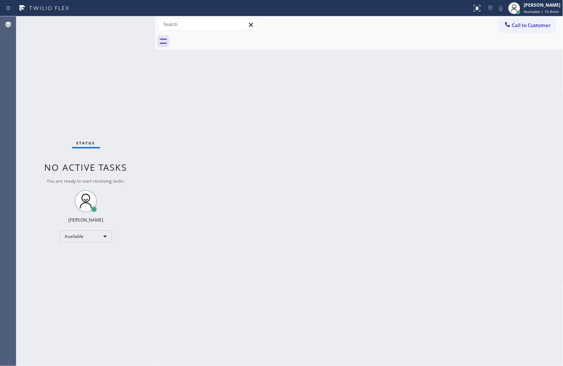
click at [25, 124] on div "Status No active tasks You are ready to start receiving tasks. [PERSON_NAME]" at bounding box center [85, 191] width 139 height 350
click at [127, 25] on div "Status No active tasks You are ready to start receiving tasks. [PERSON_NAME]" at bounding box center [85, 191] width 139 height 350
click at [509, 214] on div "Back to Dashboard Change Sender ID Customers Technicians Select a contact Outbo…" at bounding box center [359, 191] width 408 height 350
click at [136, 24] on div "Status No active tasks You are ready to start receiving tasks. [PERSON_NAME]" at bounding box center [85, 191] width 139 height 350
click at [370, 191] on div "Back to Dashboard Change Sender ID Customers Technicians Select a contact Outbo…" at bounding box center [359, 191] width 408 height 350
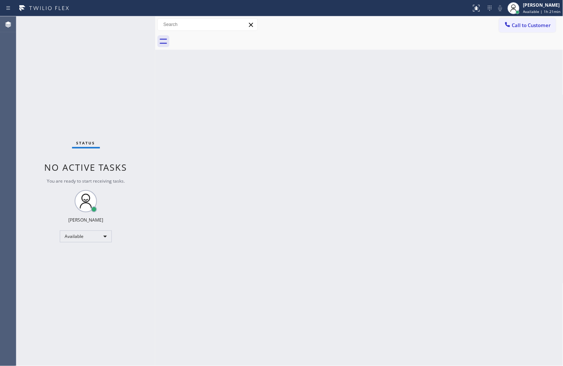
click at [459, 176] on div "Back to Dashboard Change Sender ID Customers Technicians Select a contact Outbo…" at bounding box center [359, 191] width 408 height 350
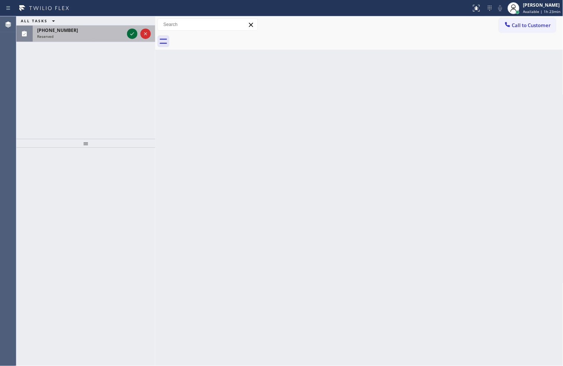
click at [131, 34] on icon at bounding box center [132, 33] width 9 height 9
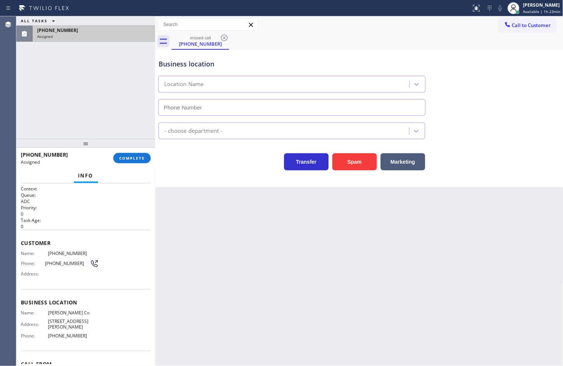
type input "[PHONE_NUMBER]"
click at [20, 253] on div "Context Queue: ADC Priority: 0 Task Age: [DEMOGRAPHIC_DATA] minute(s) Customer …" at bounding box center [85, 274] width 139 height 183
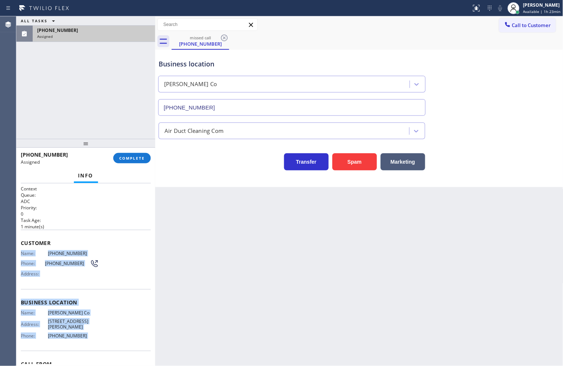
drag, startPoint x: 20, startPoint y: 253, endPoint x: 91, endPoint y: 338, distance: 111.8
click at [91, 338] on div "Context Queue: ADC Priority: 0 Task Age: [DEMOGRAPHIC_DATA] minute(s) Customer …" at bounding box center [85, 274] width 139 height 183
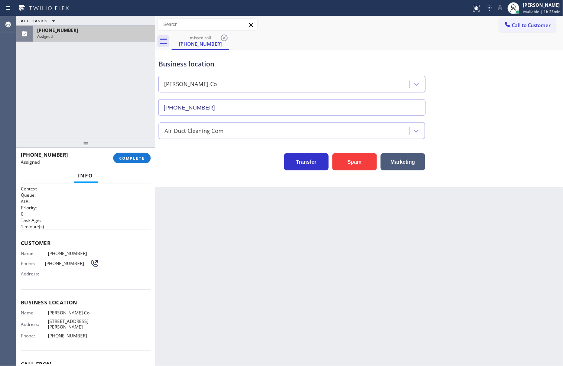
click at [125, 151] on div "[PHONE_NUMBER] Assigned COMPLETE" at bounding box center [86, 158] width 130 height 19
click at [125, 154] on button "COMPLETE" at bounding box center [132, 158] width 38 height 10
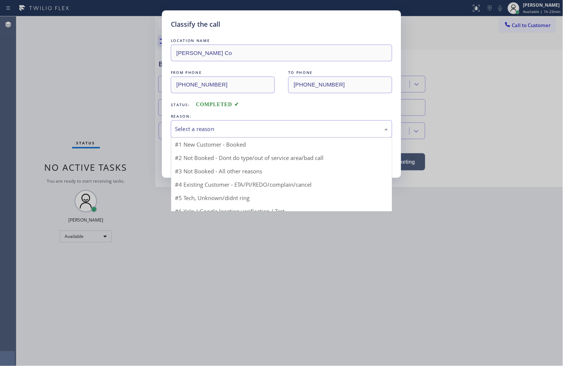
click at [196, 128] on div "Select a reason" at bounding box center [281, 129] width 213 height 9
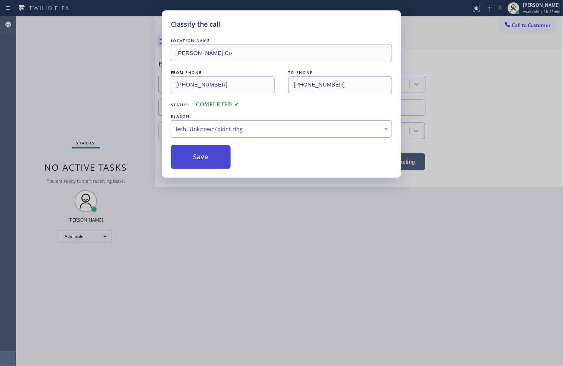
click at [195, 164] on button "Save" at bounding box center [201, 157] width 60 height 24
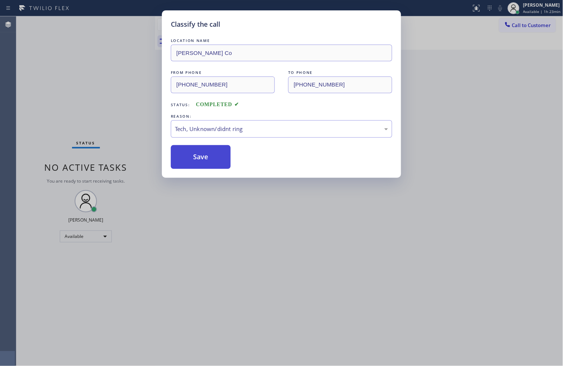
click at [195, 164] on button "Save" at bounding box center [201, 157] width 60 height 24
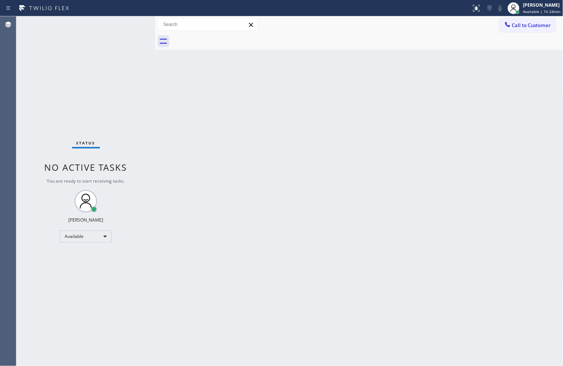
click at [53, 114] on div "Status No active tasks You are ready to start receiving tasks. [PERSON_NAME]" at bounding box center [85, 191] width 139 height 350
click at [134, 23] on div "Status No active tasks You are ready to start receiving tasks. [PERSON_NAME]" at bounding box center [85, 191] width 139 height 350
click at [128, 23] on div "Status No active tasks You are ready to start receiving tasks. [PERSON_NAME]" at bounding box center [85, 191] width 139 height 350
click at [459, 338] on div "Back to Dashboard Change Sender ID Customers Technicians Select a contact Outbo…" at bounding box center [359, 191] width 408 height 350
click at [503, 327] on div "Back to Dashboard Change Sender ID Customers Technicians Select a contact Outbo…" at bounding box center [359, 191] width 408 height 350
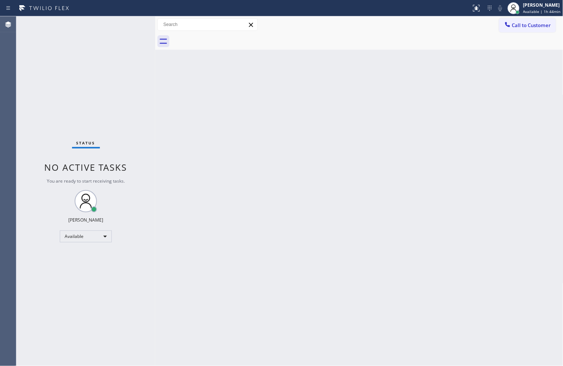
click at [538, 268] on div "Back to Dashboard Change Sender ID Customers Technicians Select a contact Outbo…" at bounding box center [359, 191] width 408 height 350
click at [541, 12] on span "Available | 1h 45min" at bounding box center [542, 11] width 38 height 5
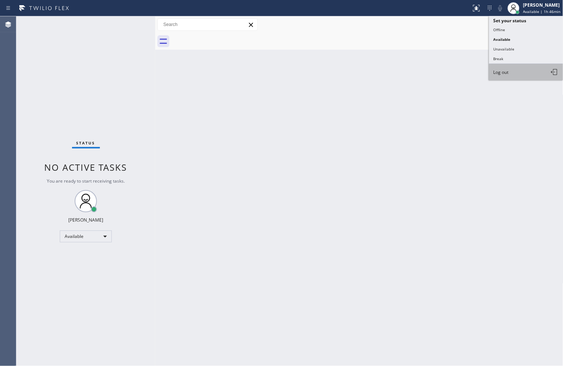
click at [518, 77] on button "Log out" at bounding box center [526, 72] width 74 height 16
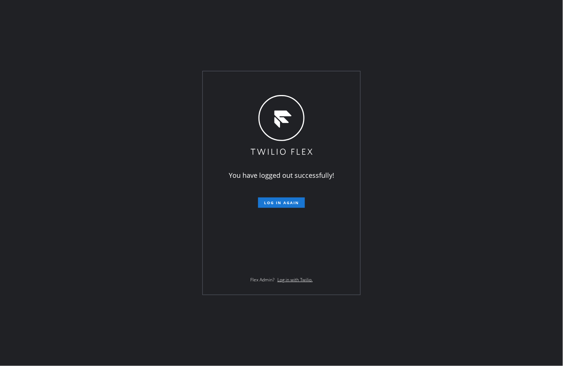
drag, startPoint x: 525, startPoint y: 21, endPoint x: 535, endPoint y: 1, distance: 21.9
click at [525, 21] on div "You have logged out successfully! Log in again Flex Admin? Log in with Twilio." at bounding box center [281, 183] width 563 height 366
